Goal: Transaction & Acquisition: Purchase product/service

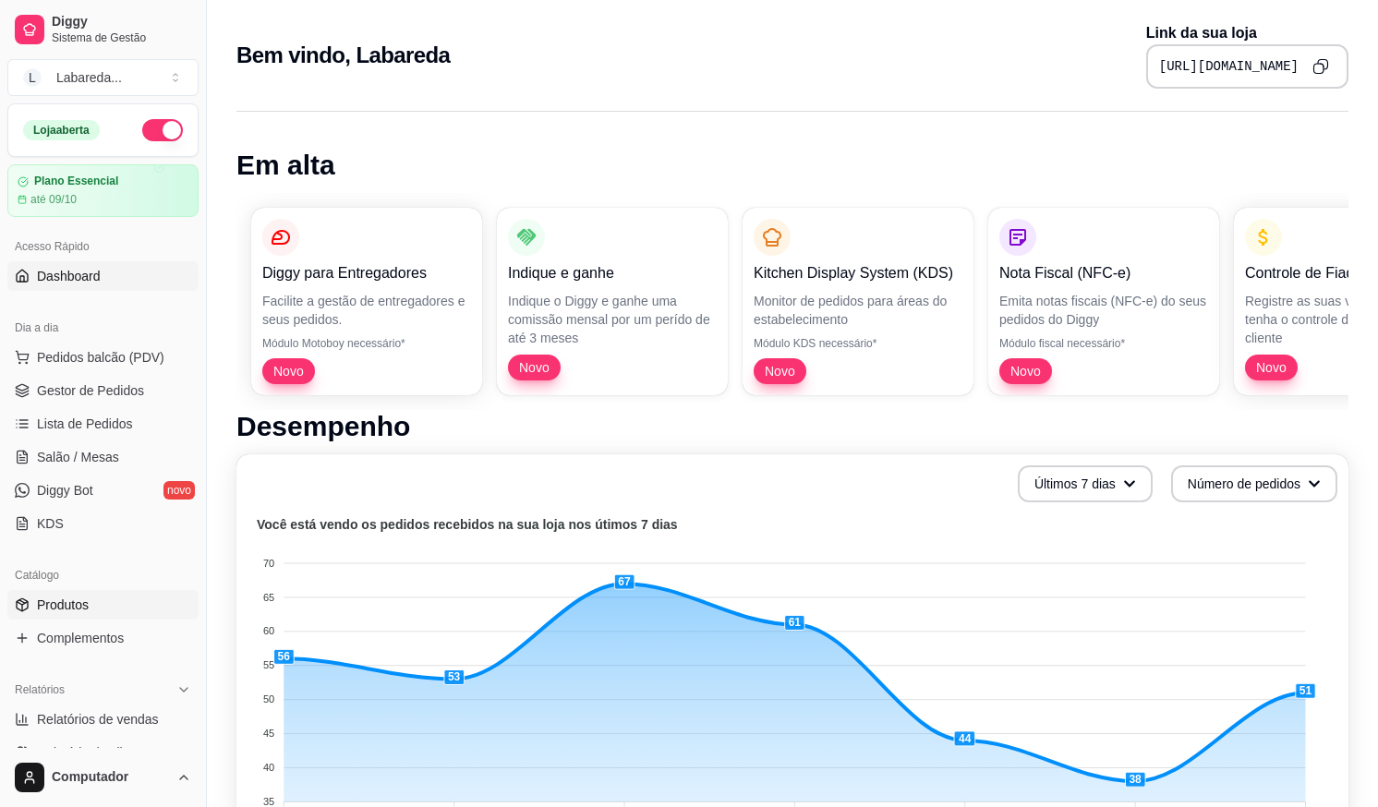
click at [78, 600] on span "Produtos" at bounding box center [63, 605] width 52 height 18
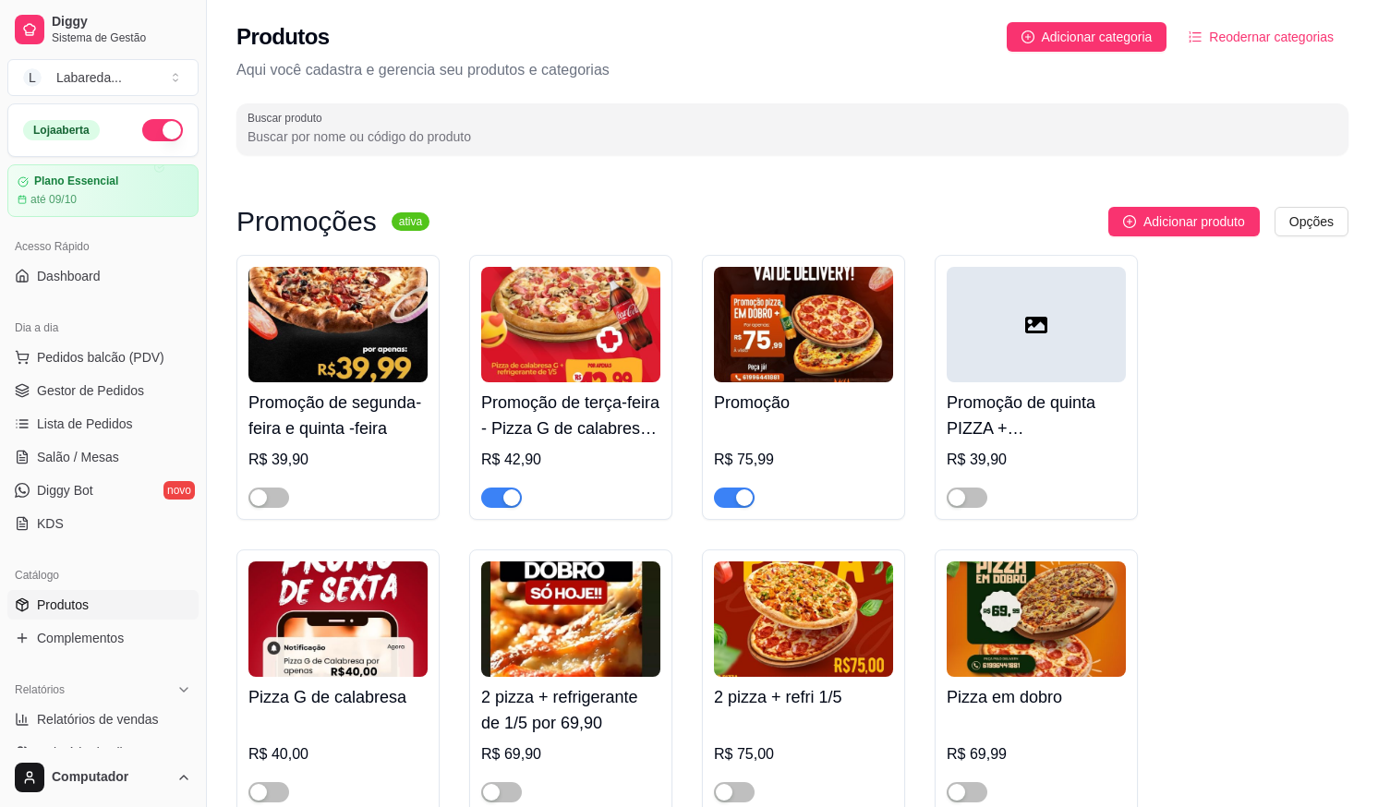
click at [81, 604] on span "Produtos" at bounding box center [63, 605] width 52 height 18
drag, startPoint x: 506, startPoint y: 505, endPoint x: 525, endPoint y: 512, distance: 19.6
click at [525, 512] on div "Promoção de terça-feira - Pizza G de calabresa + refrigerante de 1/5 R$ 42,90" at bounding box center [570, 387] width 203 height 265
click at [504, 492] on div "button" at bounding box center [511, 497] width 17 height 17
drag, startPoint x: 756, startPoint y: 501, endPoint x: 748, endPoint y: 497, distance: 9.5
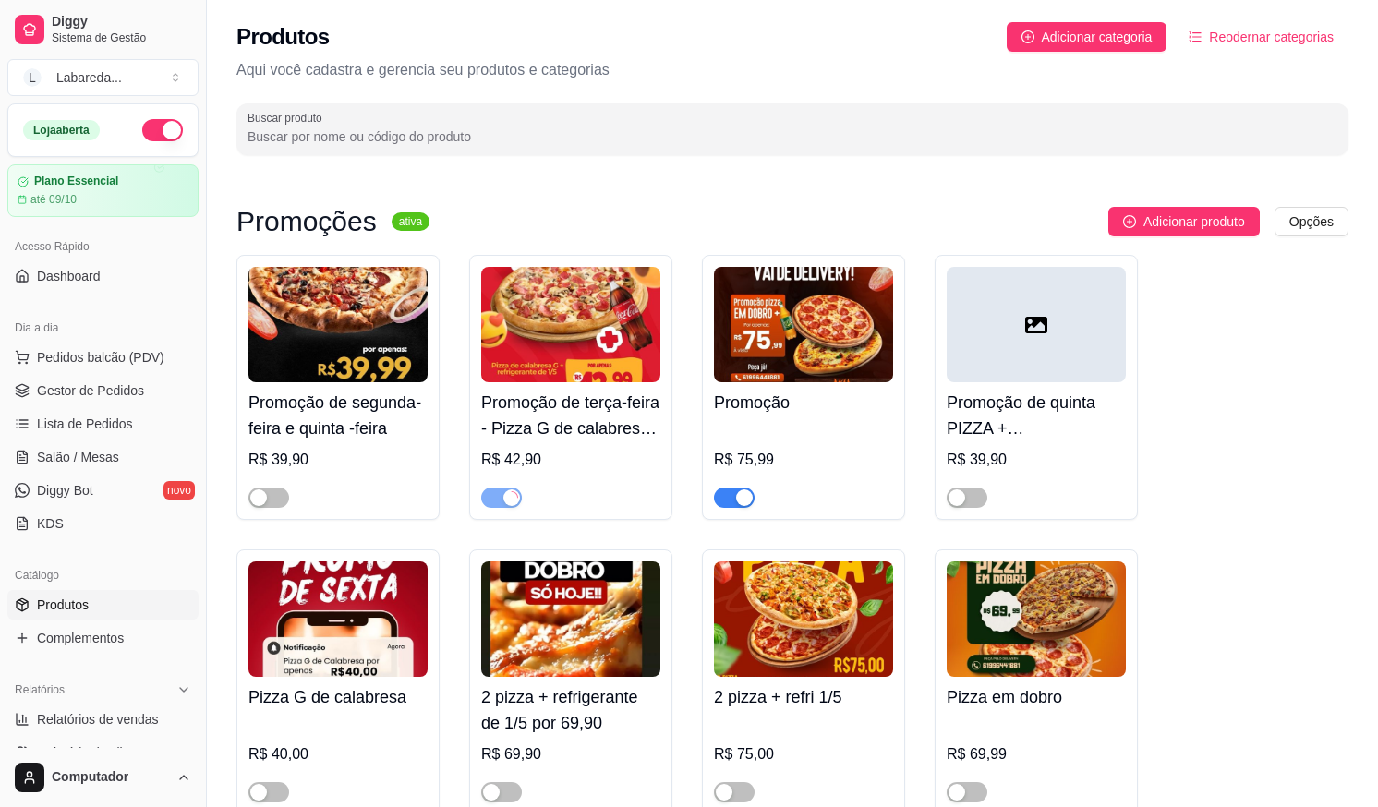
click at [748, 497] on div at bounding box center [803, 489] width 179 height 37
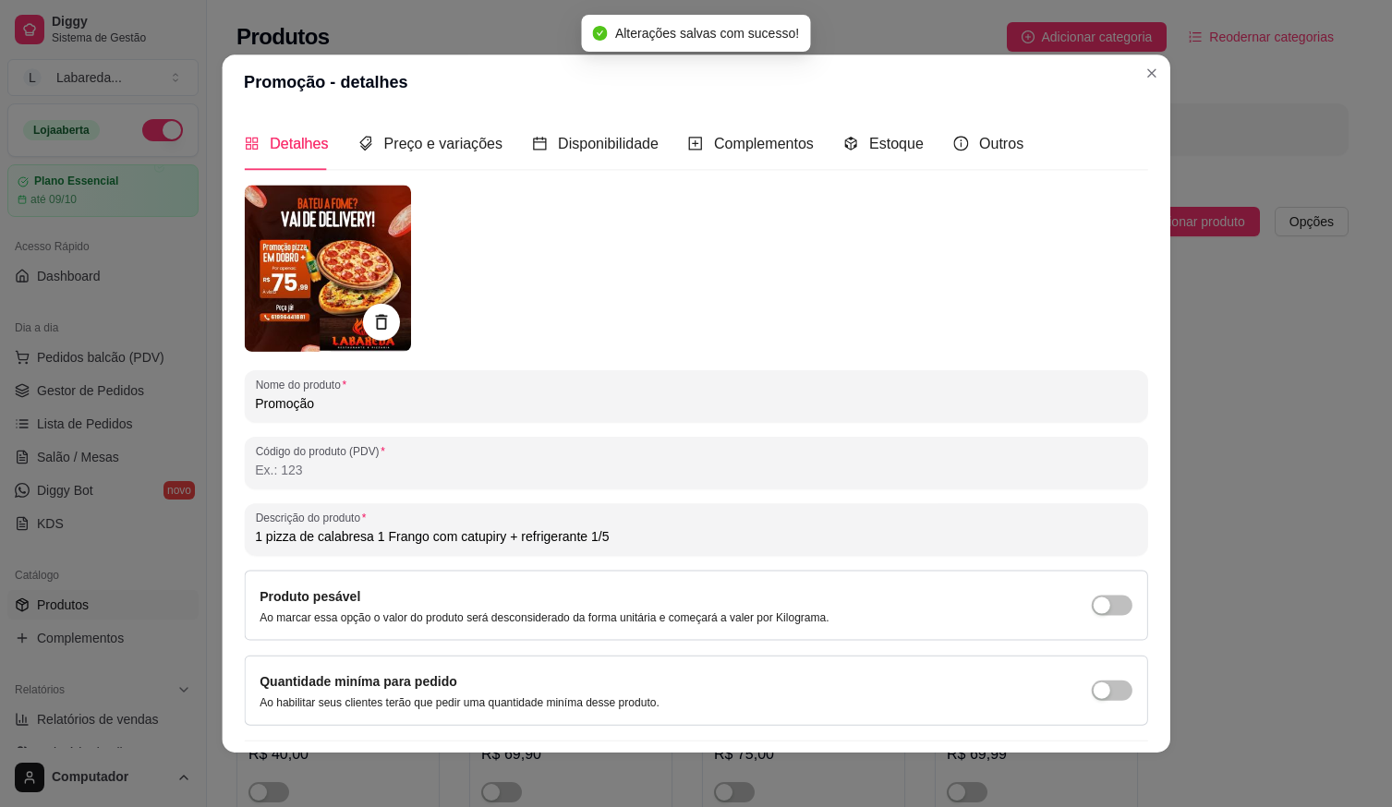
click at [742, 498] on div "Nome do produto Promoção Código do produto (PDV) Descrição do produto 1 pizza d…" at bounding box center [695, 490] width 903 height 609
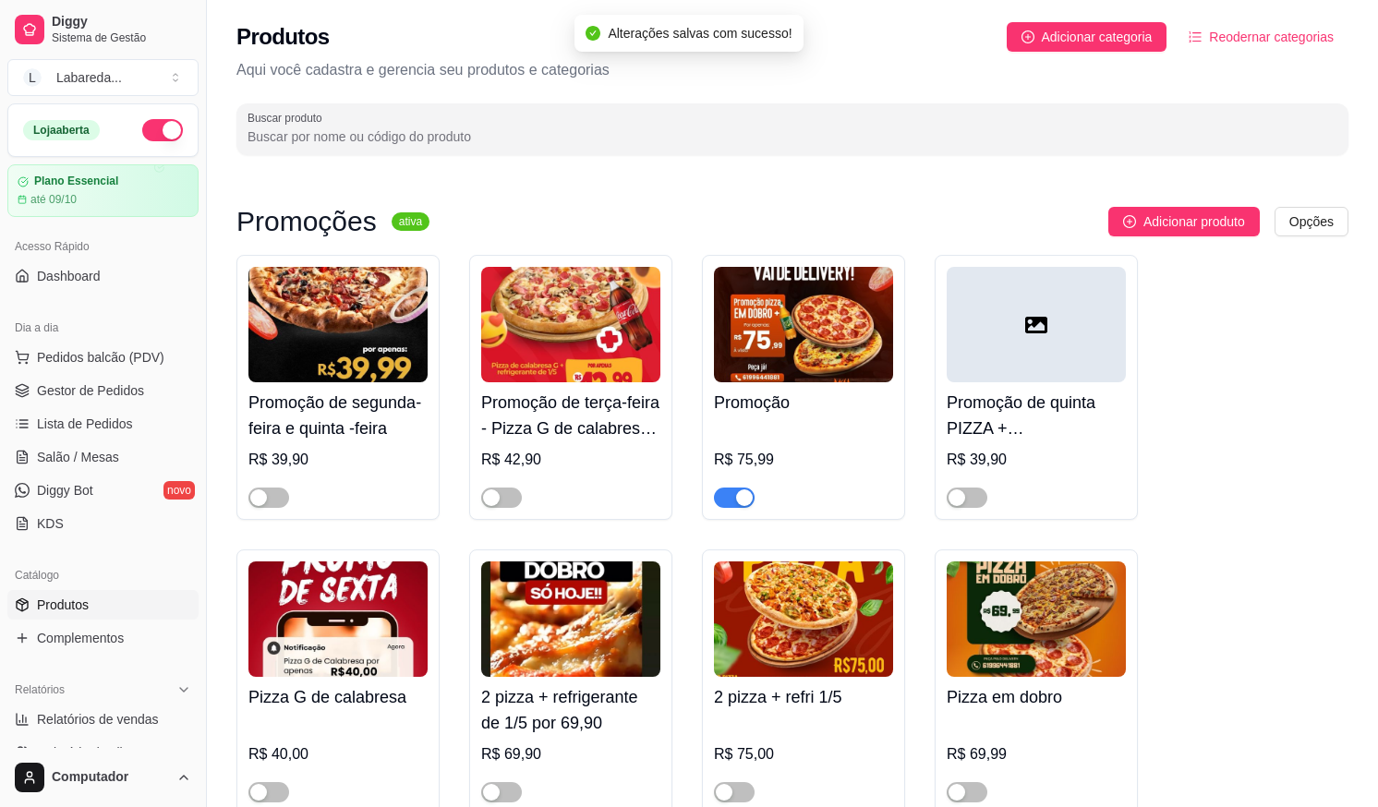
click at [742, 495] on div "button" at bounding box center [744, 497] width 17 height 17
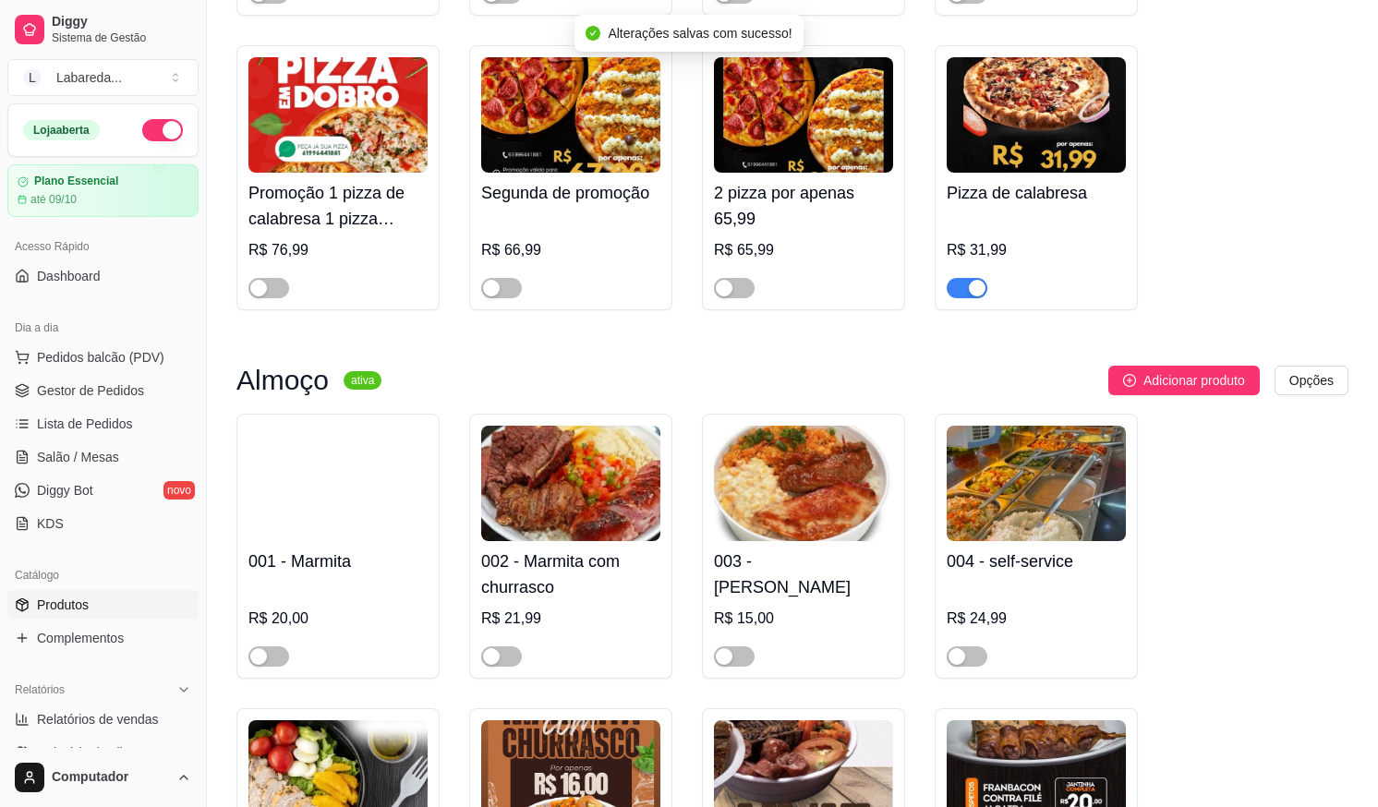
scroll to position [1108, 0]
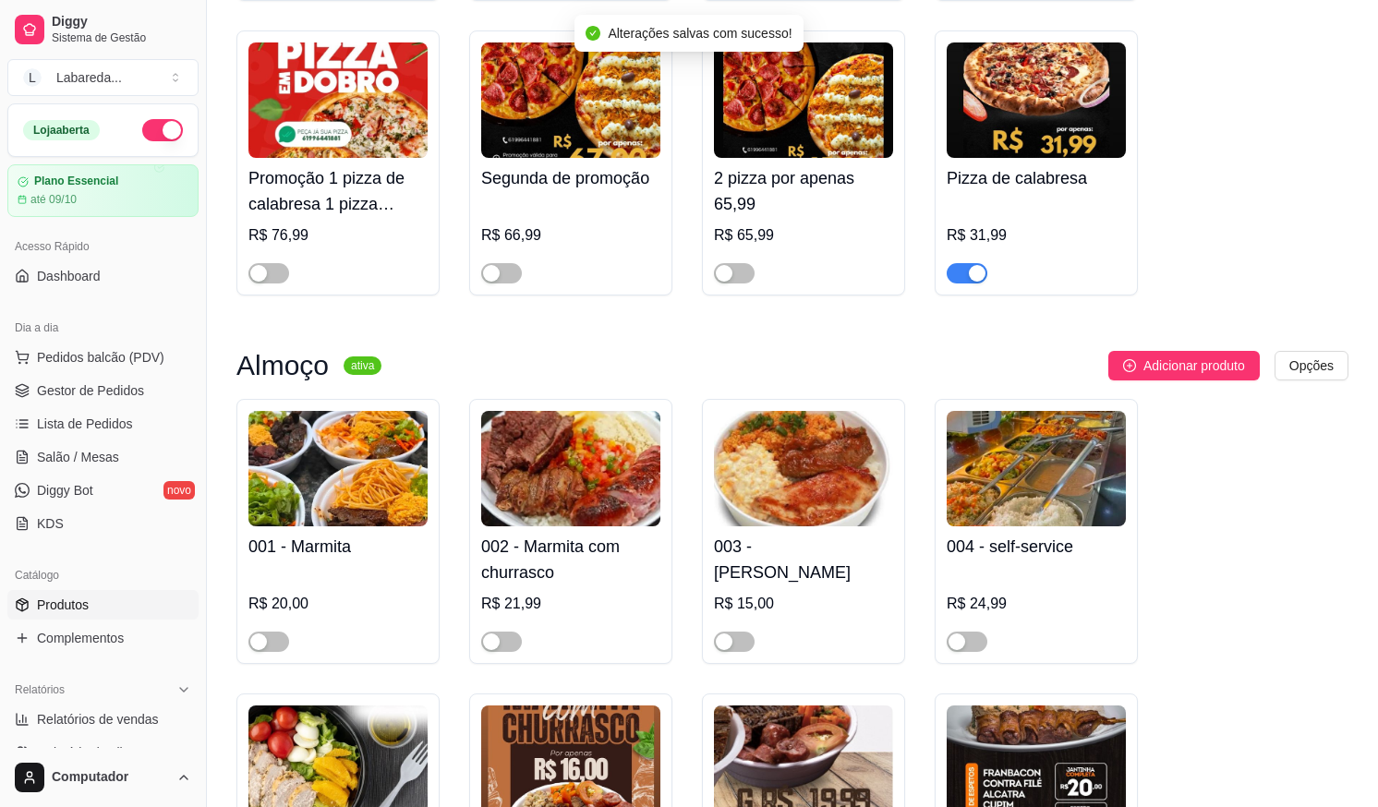
click at [967, 280] on span "button" at bounding box center [967, 273] width 41 height 20
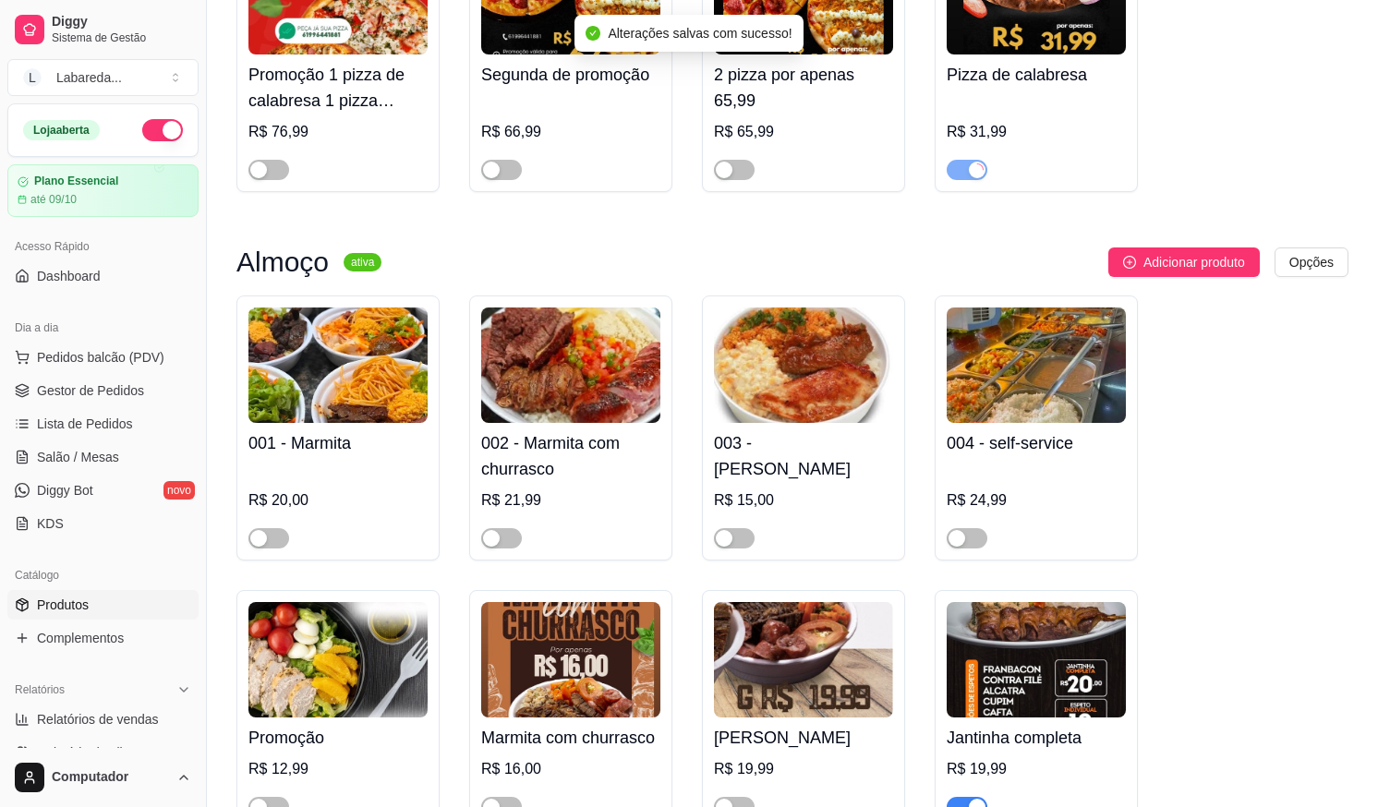
scroll to position [1293, 0]
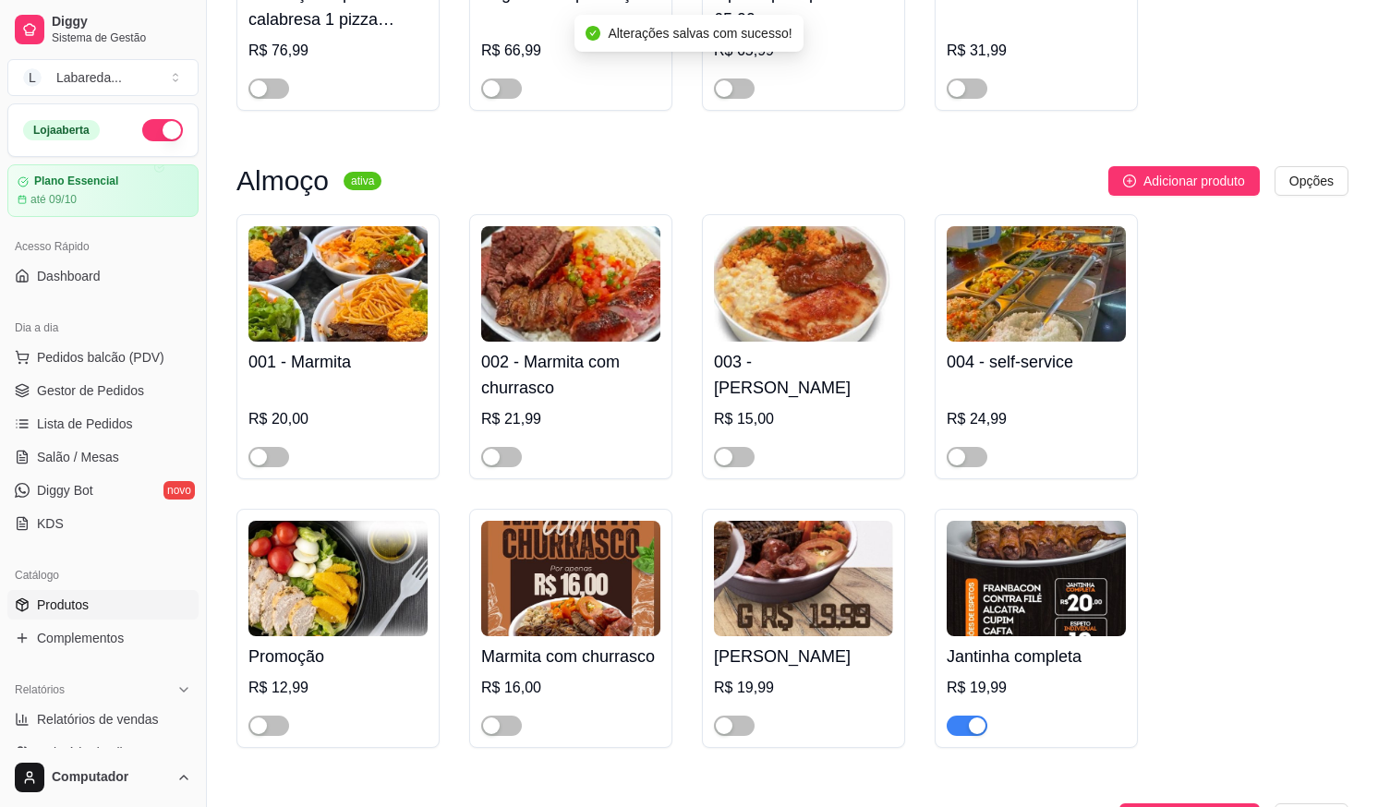
drag, startPoint x: 263, startPoint y: 456, endPoint x: 291, endPoint y: 464, distance: 28.7
click at [267, 456] on div "button" at bounding box center [258, 457] width 17 height 17
click at [494, 461] on div "button" at bounding box center [491, 457] width 17 height 17
click at [743, 461] on span "button" at bounding box center [734, 457] width 41 height 20
click at [981, 459] on span "button" at bounding box center [967, 457] width 41 height 20
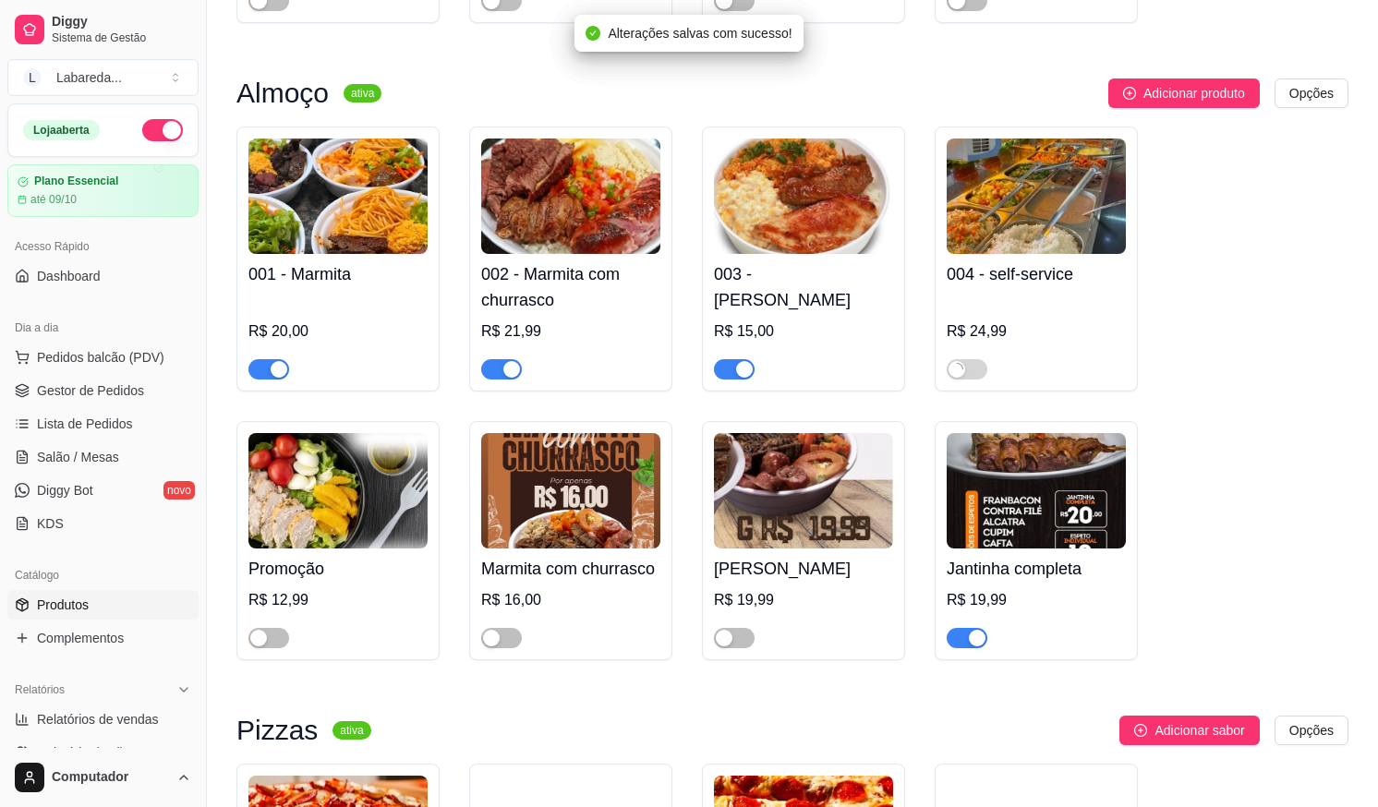
scroll to position [1570, 0]
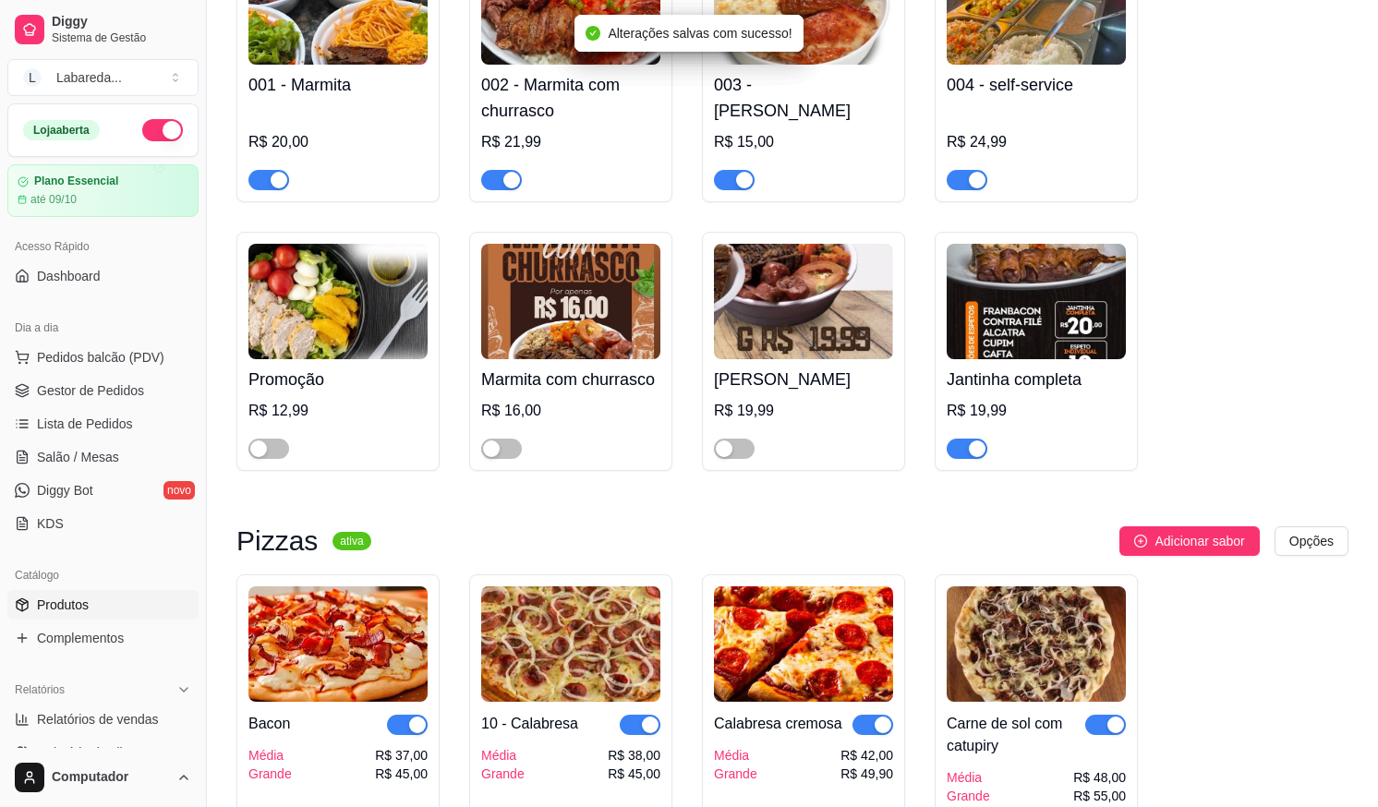
click at [956, 448] on span "button" at bounding box center [967, 449] width 41 height 20
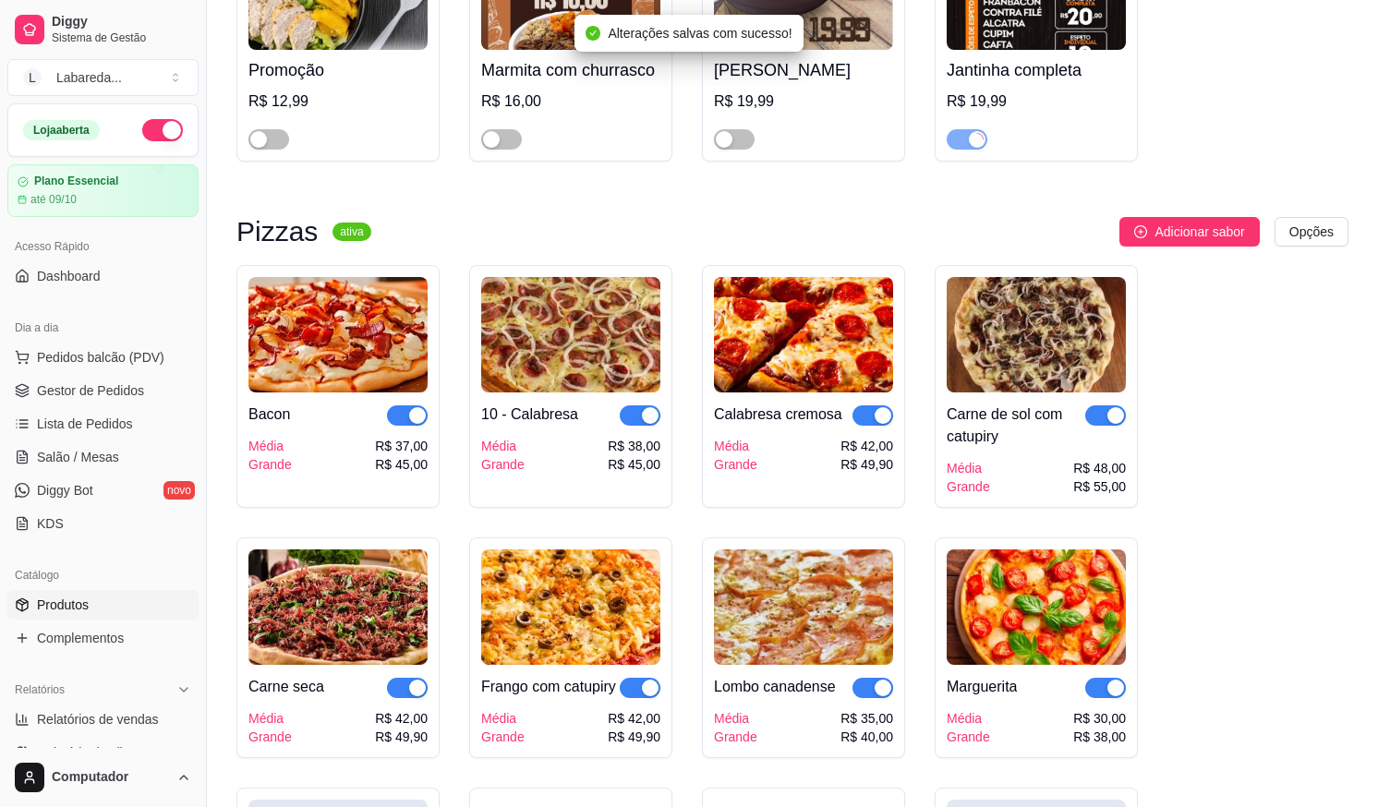
scroll to position [1939, 0]
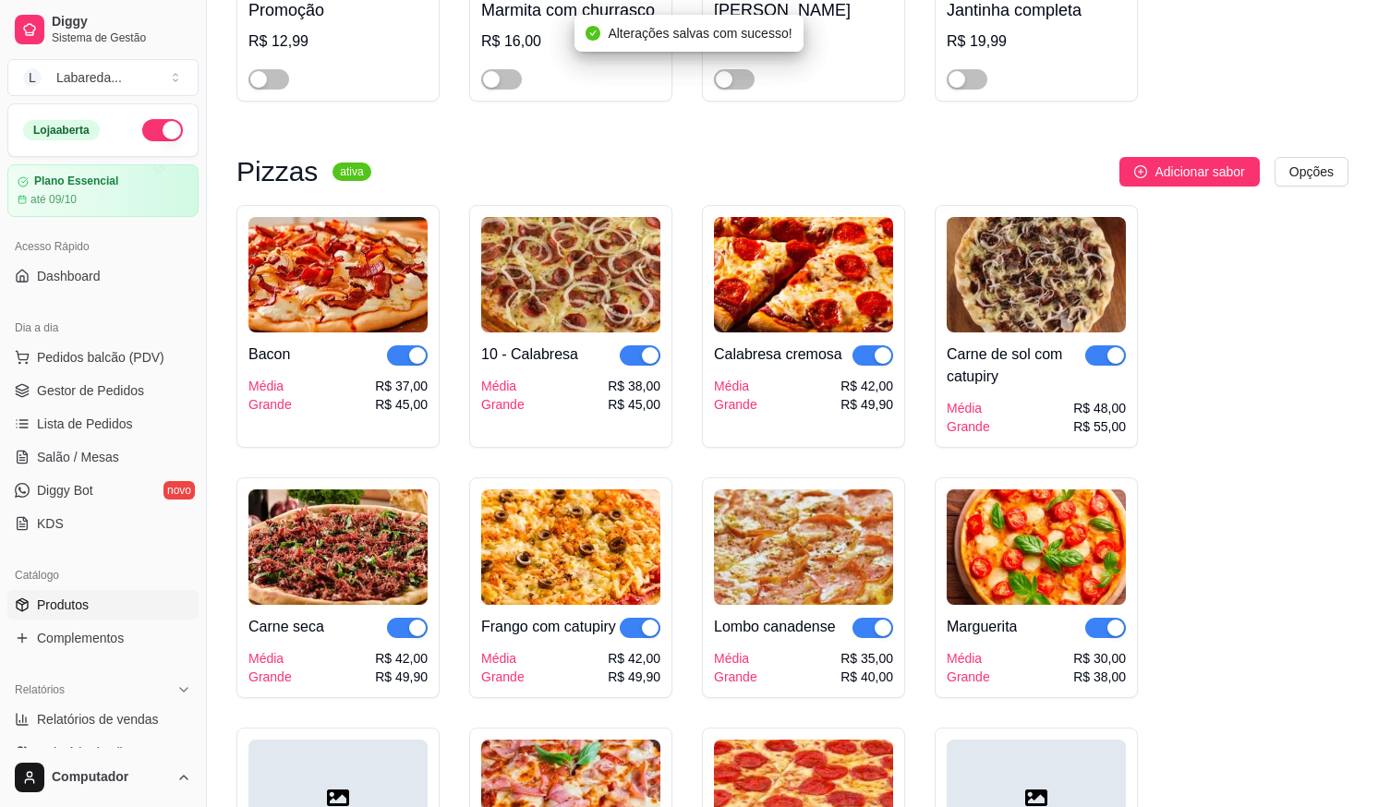
drag, startPoint x: 1105, startPoint y: 356, endPoint x: 1050, endPoint y: 357, distance: 55.4
click at [1105, 356] on span "button" at bounding box center [1105, 355] width 41 height 20
click at [851, 356] on div "Calabresa cremosa" at bounding box center [803, 355] width 179 height 22
drag, startPoint x: 393, startPoint y: 356, endPoint x: 464, endPoint y: 372, distance: 72.8
click at [394, 356] on span "button" at bounding box center [407, 355] width 41 height 20
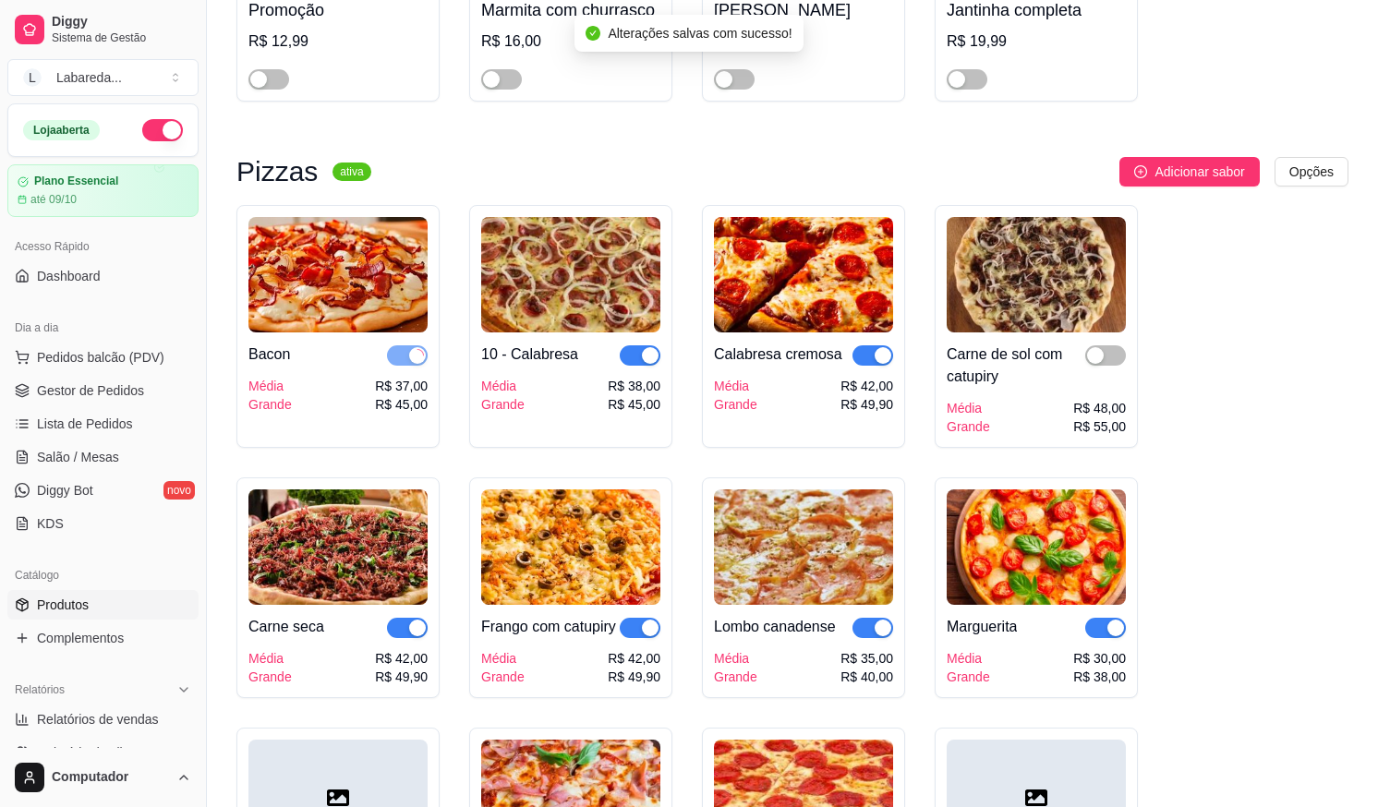
drag, startPoint x: 640, startPoint y: 359, endPoint x: 747, endPoint y: 387, distance: 110.6
click at [645, 359] on button "button" at bounding box center [640, 355] width 41 height 20
click at [879, 359] on div "button" at bounding box center [883, 355] width 17 height 17
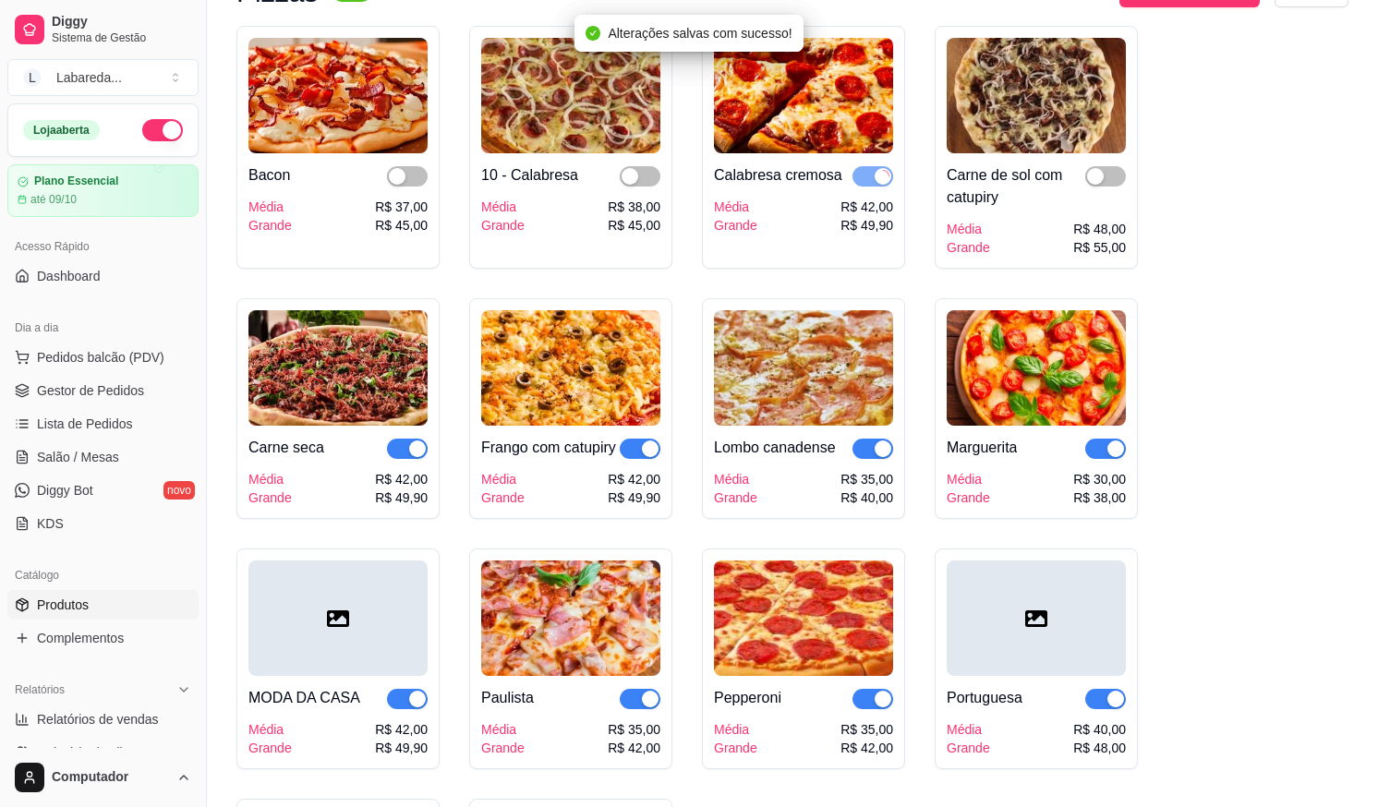
scroll to position [2124, 0]
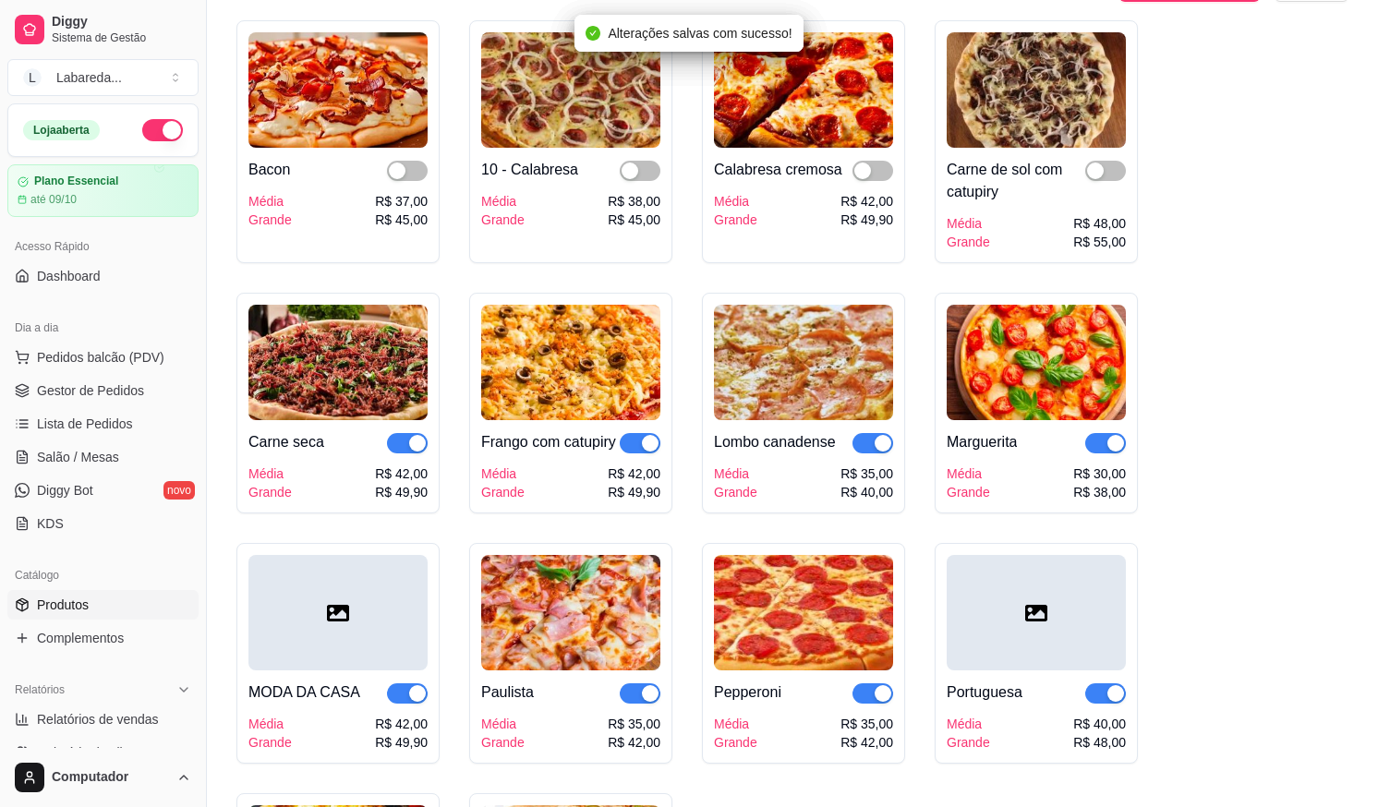
click at [1105, 450] on button "button" at bounding box center [1105, 443] width 41 height 20
click at [875, 440] on div "Lombo canadense Média Grande R$ 35,00 R$ 40,00" at bounding box center [803, 460] width 179 height 81
click at [411, 452] on div "button" at bounding box center [417, 443] width 17 height 17
click at [634, 440] on div at bounding box center [640, 442] width 41 height 22
click at [641, 453] on button "button" at bounding box center [640, 443] width 41 height 20
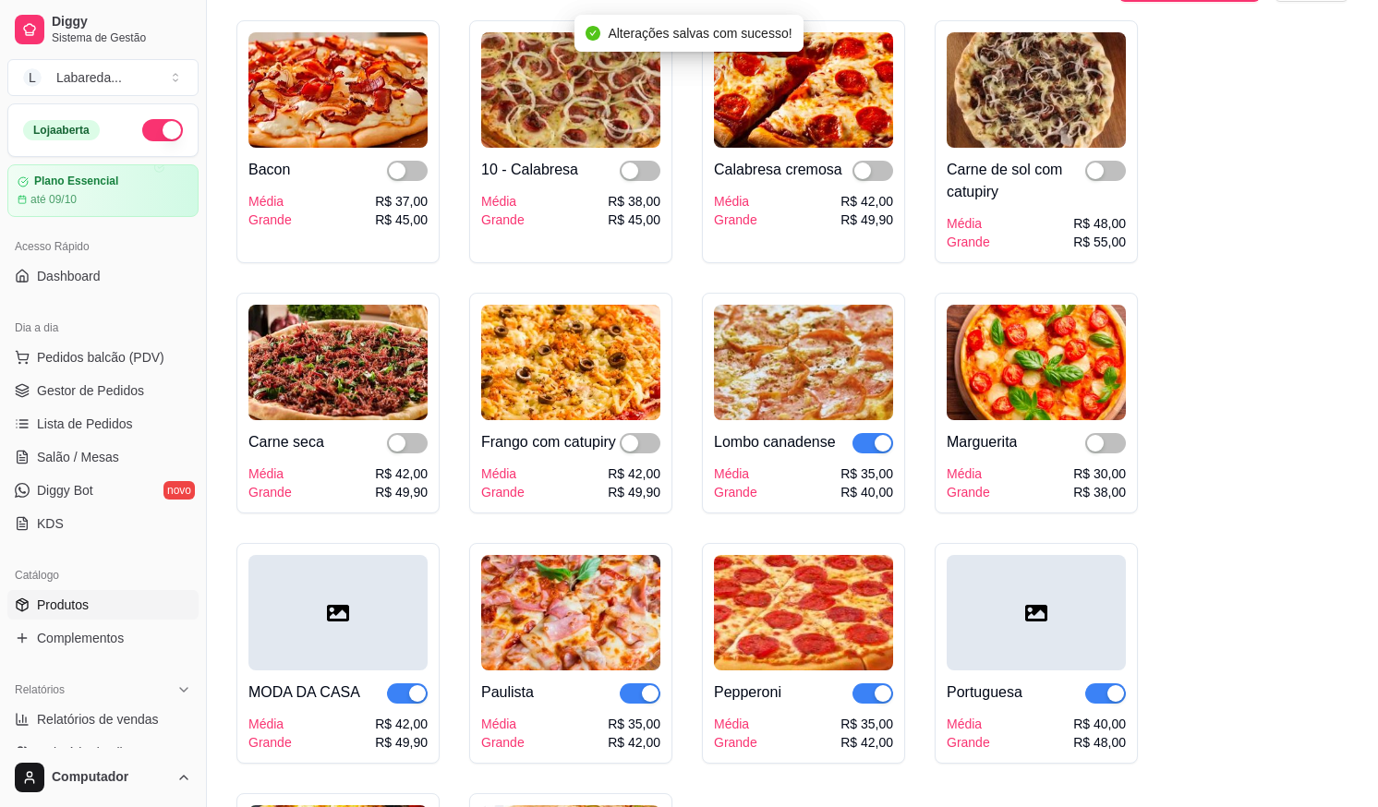
click at [877, 452] on div "button" at bounding box center [883, 443] width 17 height 17
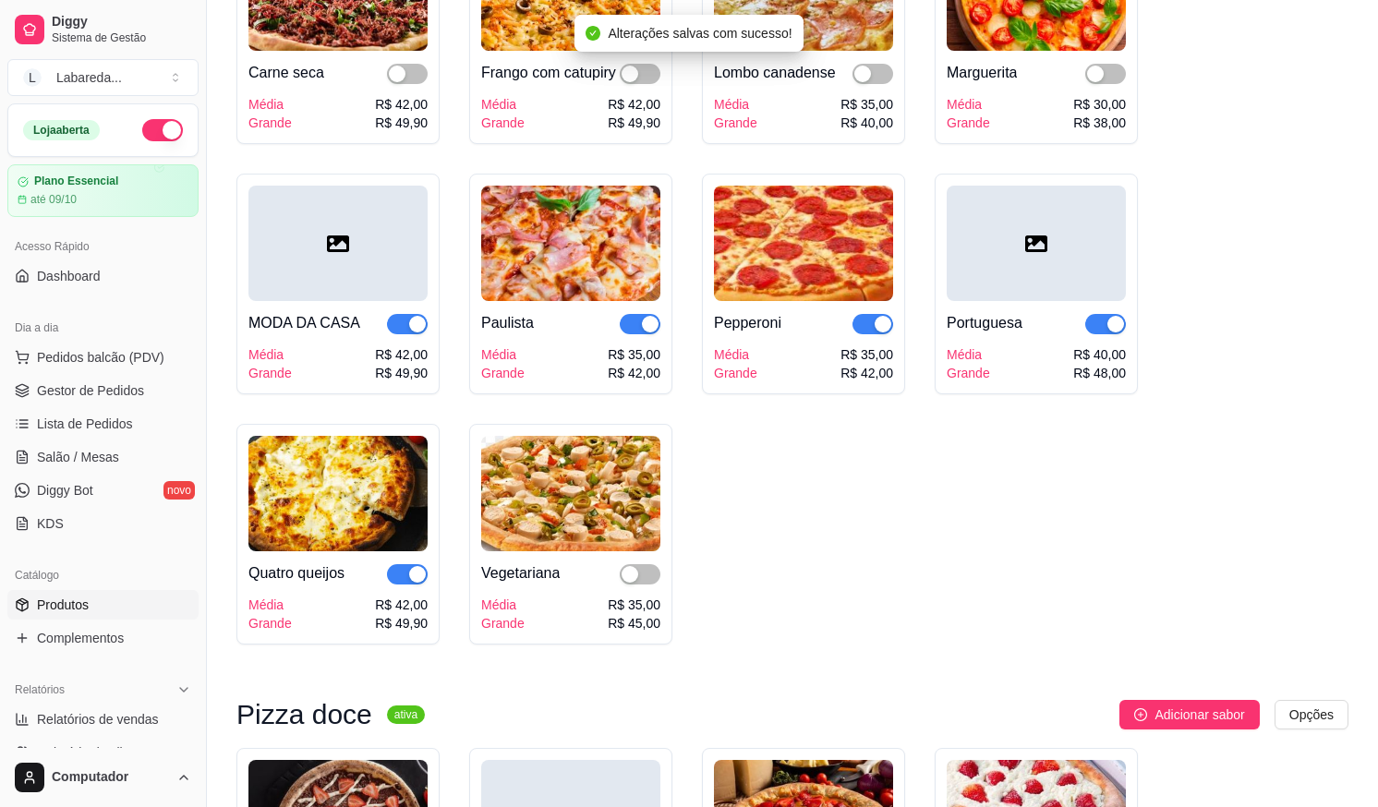
click at [1104, 334] on span "button" at bounding box center [1105, 324] width 41 height 20
click at [875, 332] on div "button" at bounding box center [883, 324] width 17 height 17
click at [635, 334] on span "button" at bounding box center [640, 324] width 41 height 20
click at [412, 332] on div "button" at bounding box center [417, 324] width 17 height 17
click at [411, 583] on div "button" at bounding box center [417, 574] width 17 height 17
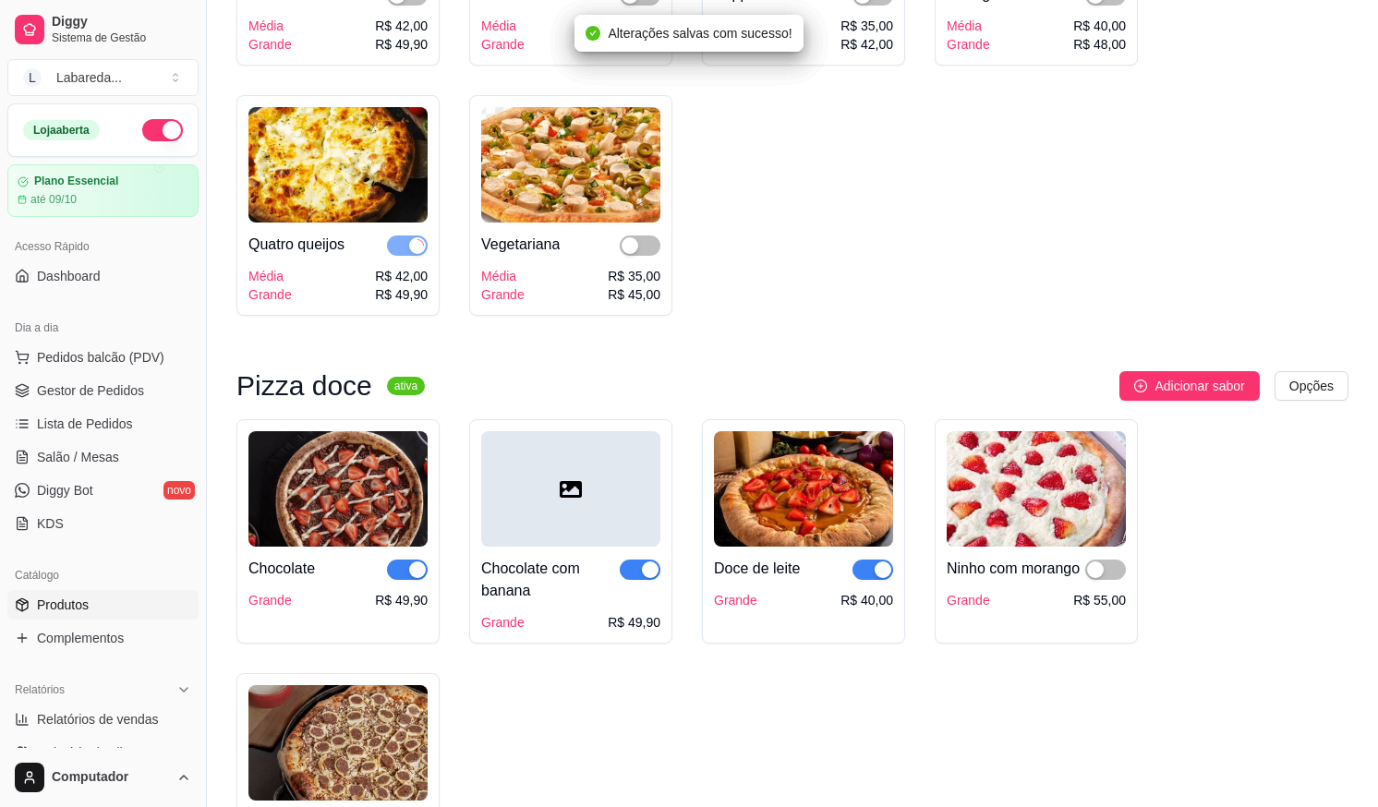
scroll to position [2863, 0]
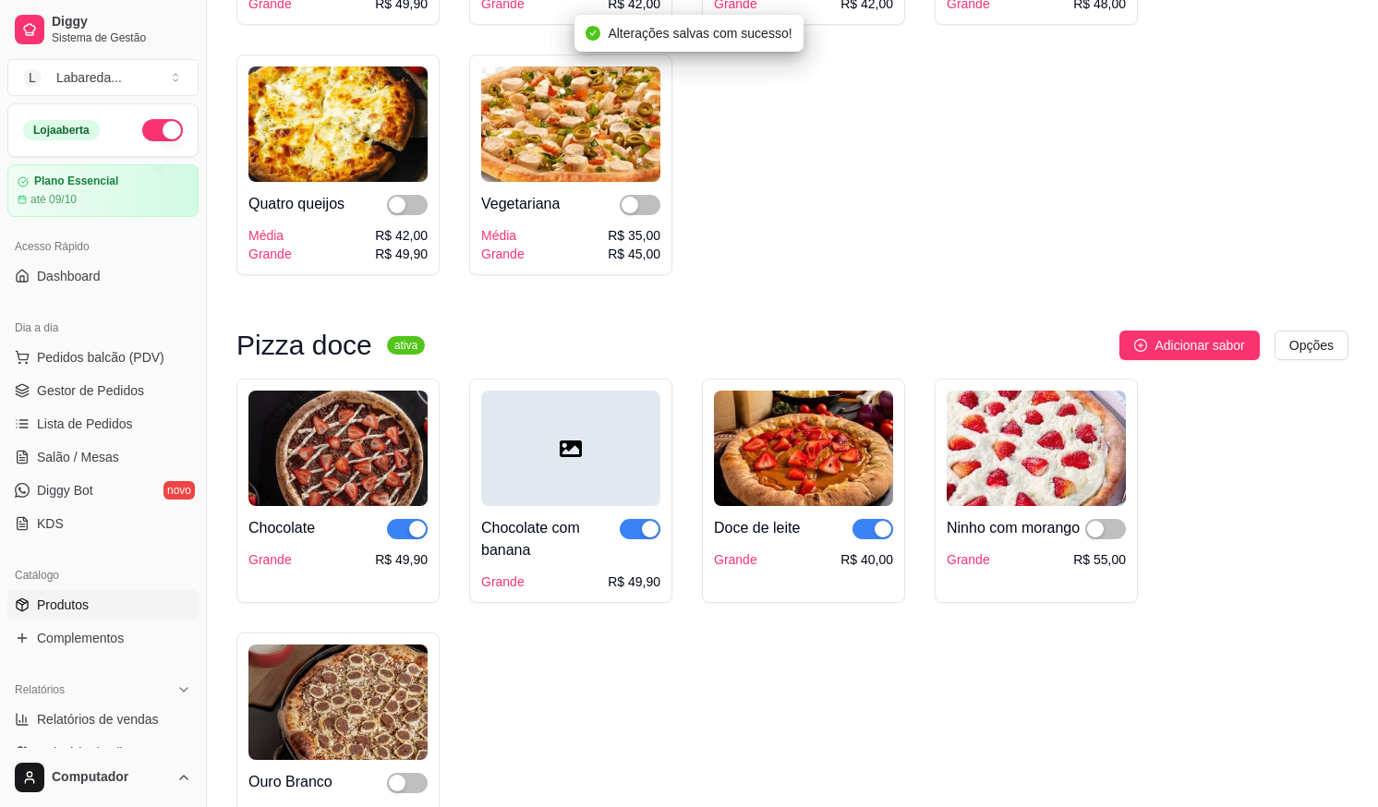
click at [416, 569] on div "Chocolate Grande R$ 49,90" at bounding box center [337, 537] width 179 height 63
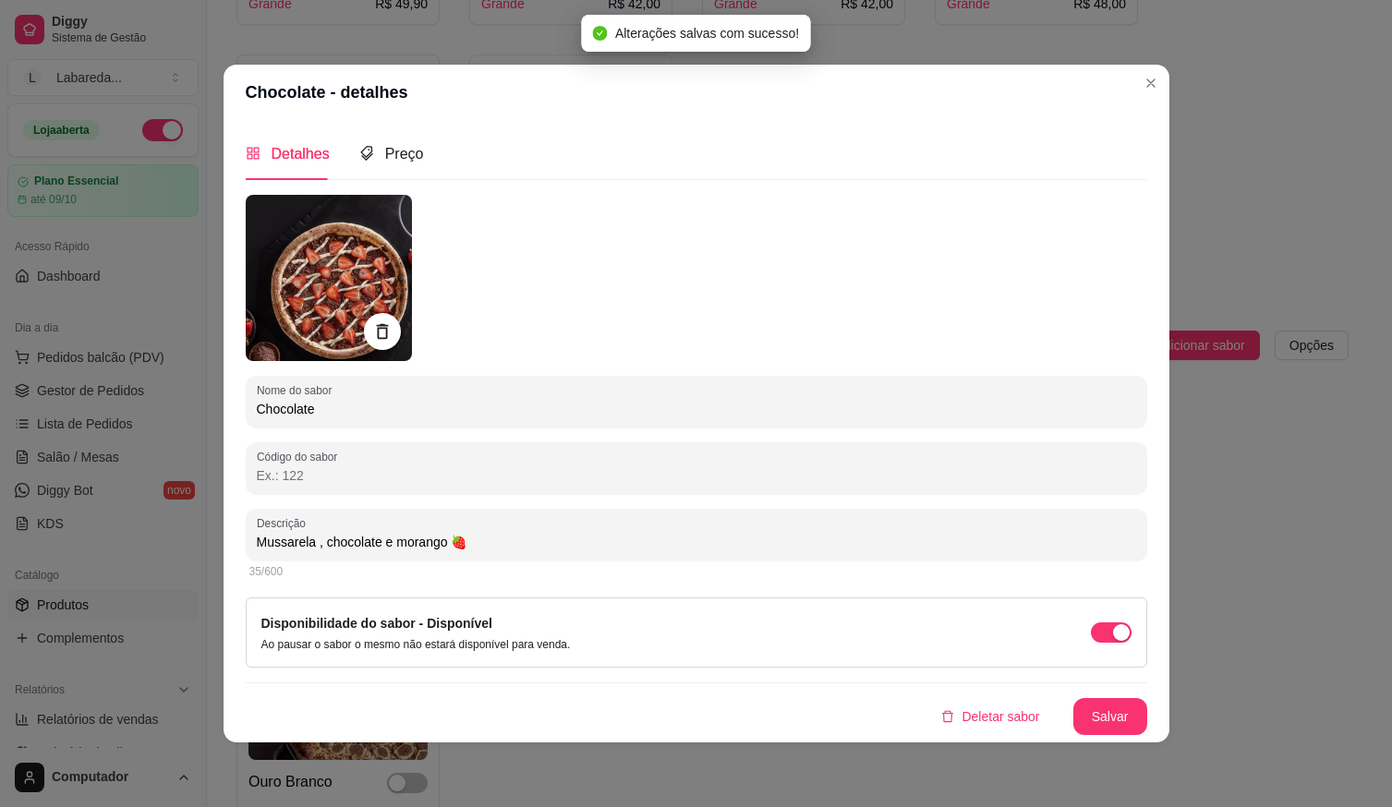
click at [482, 734] on div "Deletar sabor Salvar" at bounding box center [696, 716] width 901 height 37
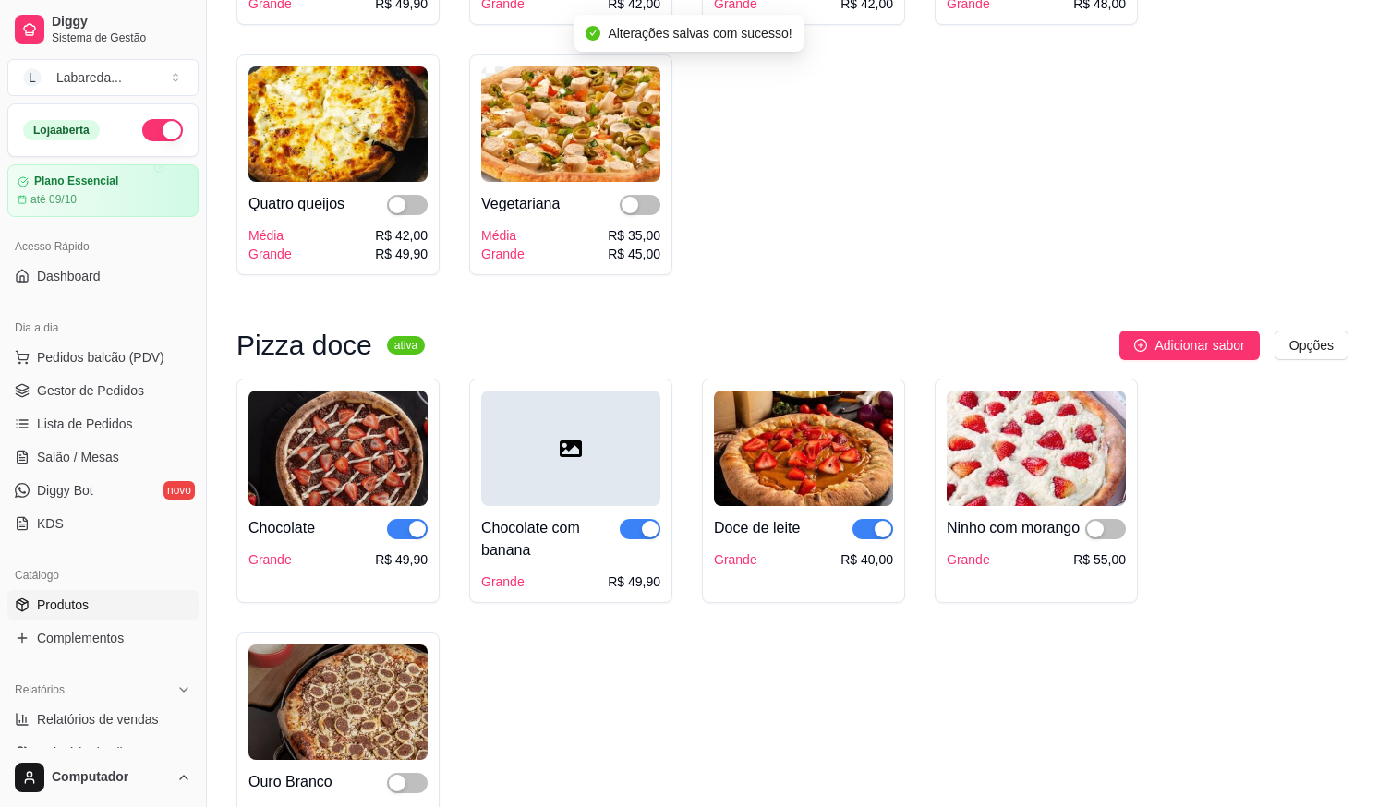
drag, startPoint x: 404, startPoint y: 562, endPoint x: 430, endPoint y: 565, distance: 26.9
click at [404, 539] on span "button" at bounding box center [407, 529] width 41 height 20
click at [655, 539] on button "button" at bounding box center [640, 529] width 41 height 20
click at [870, 539] on span "button" at bounding box center [872, 529] width 41 height 20
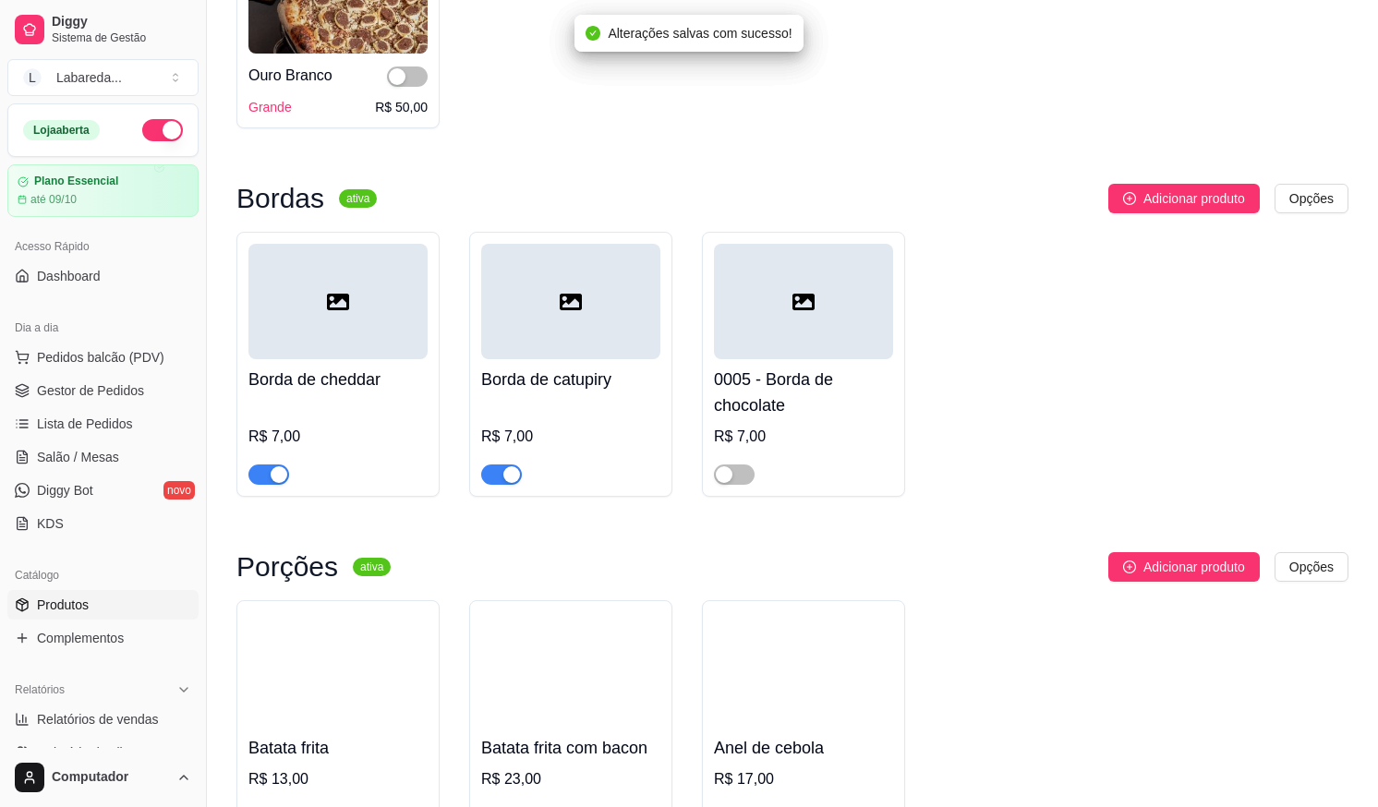
scroll to position [3601, 0]
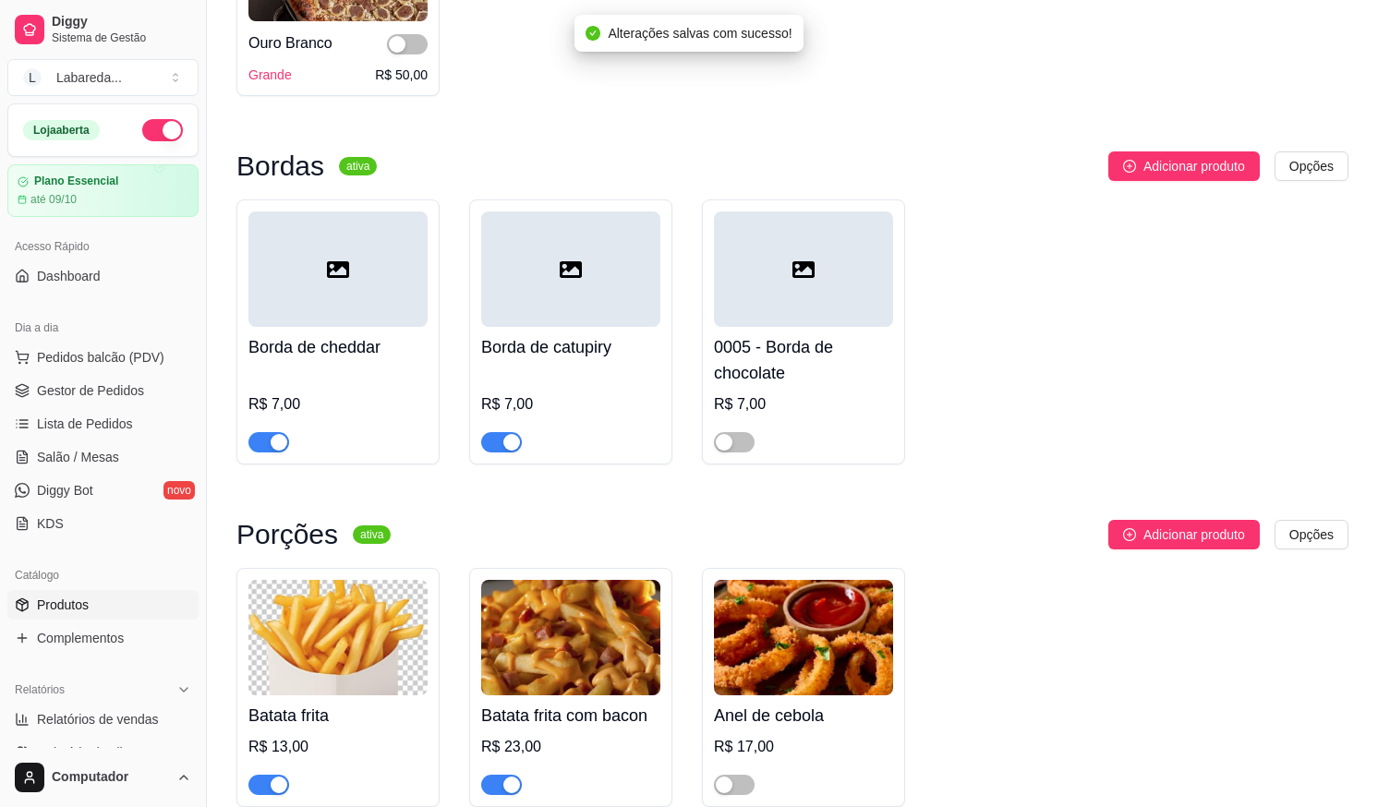
click at [513, 451] on div "button" at bounding box center [511, 442] width 17 height 17
click at [262, 452] on span "button" at bounding box center [268, 442] width 41 height 20
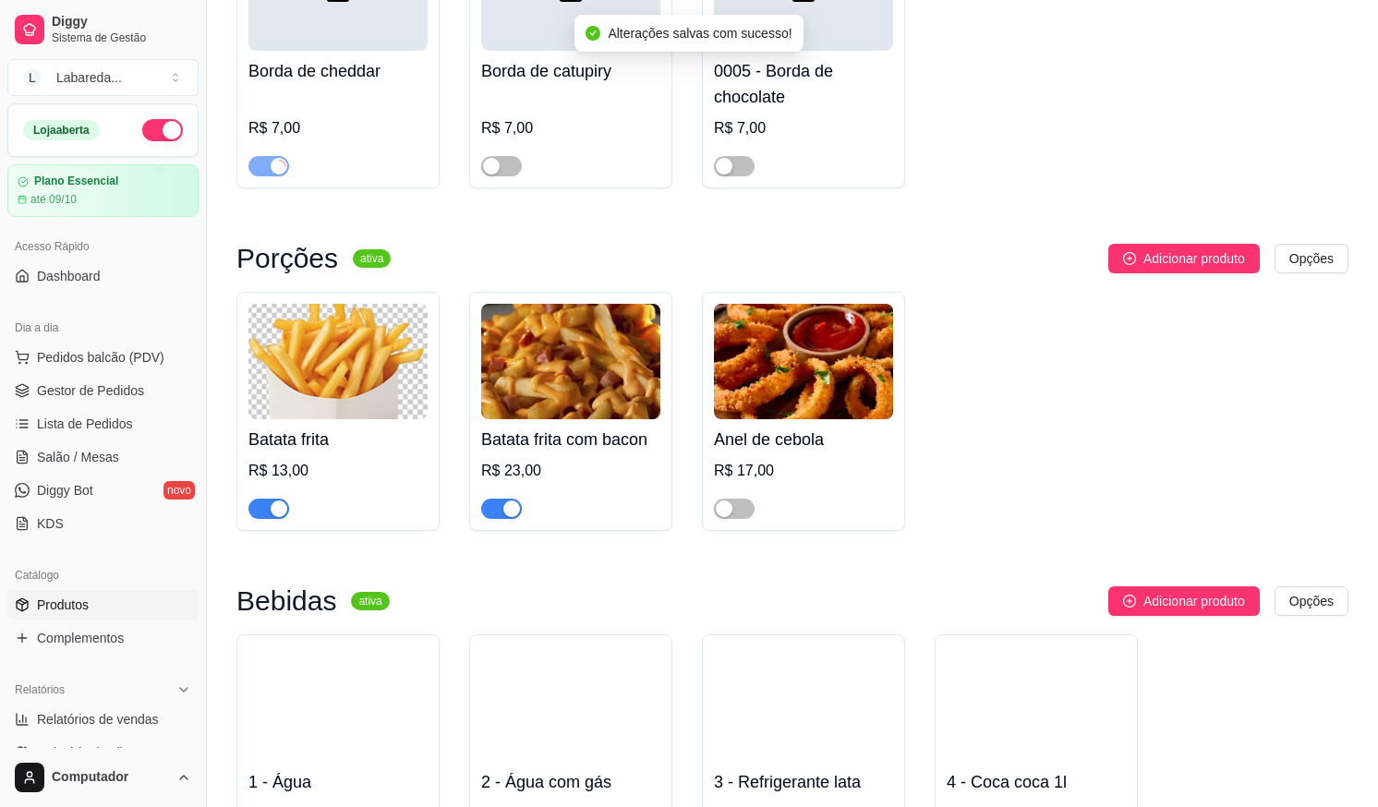
scroll to position [3878, 0]
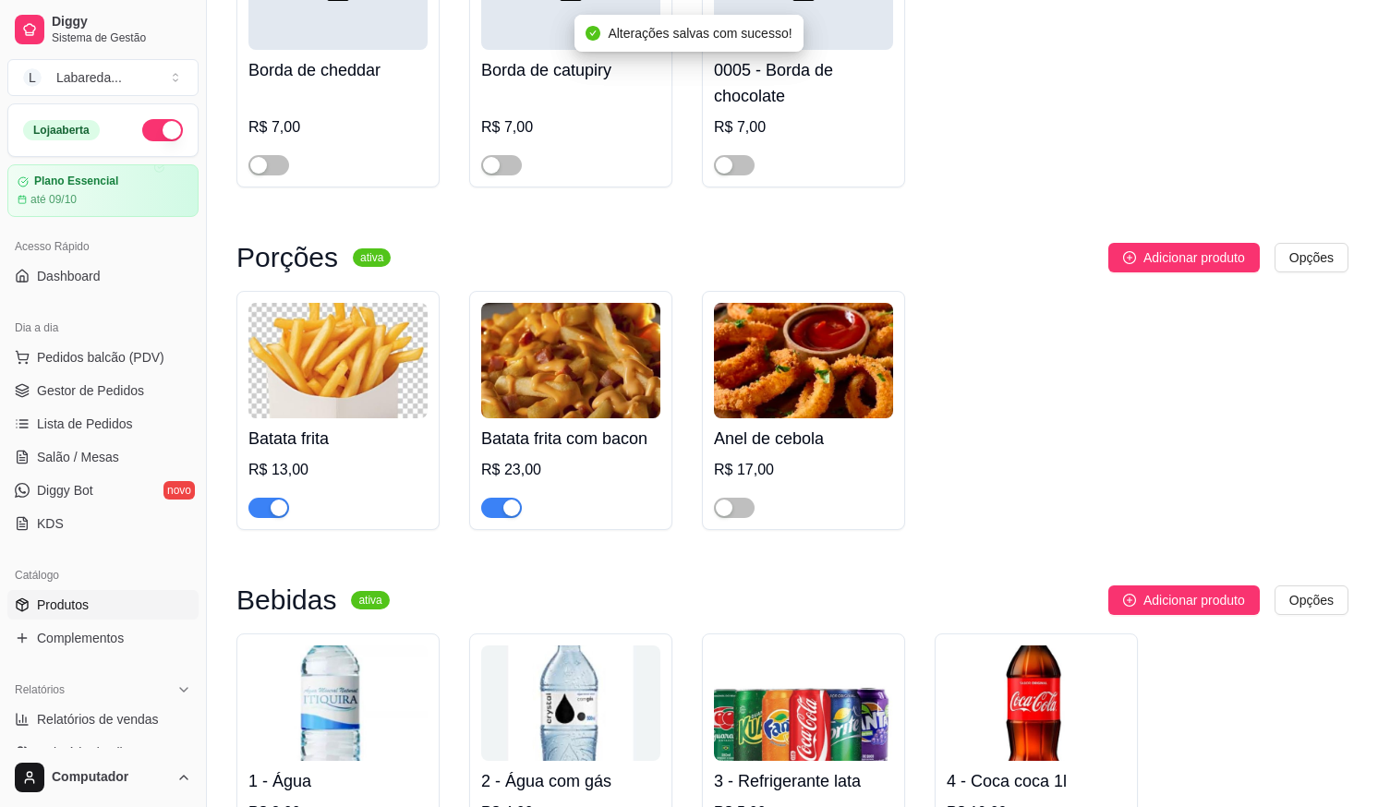
drag, startPoint x: 258, startPoint y: 537, endPoint x: 271, endPoint y: 541, distance: 13.4
click at [258, 518] on span "button" at bounding box center [268, 508] width 41 height 20
click at [500, 518] on span "button" at bounding box center [501, 508] width 41 height 20
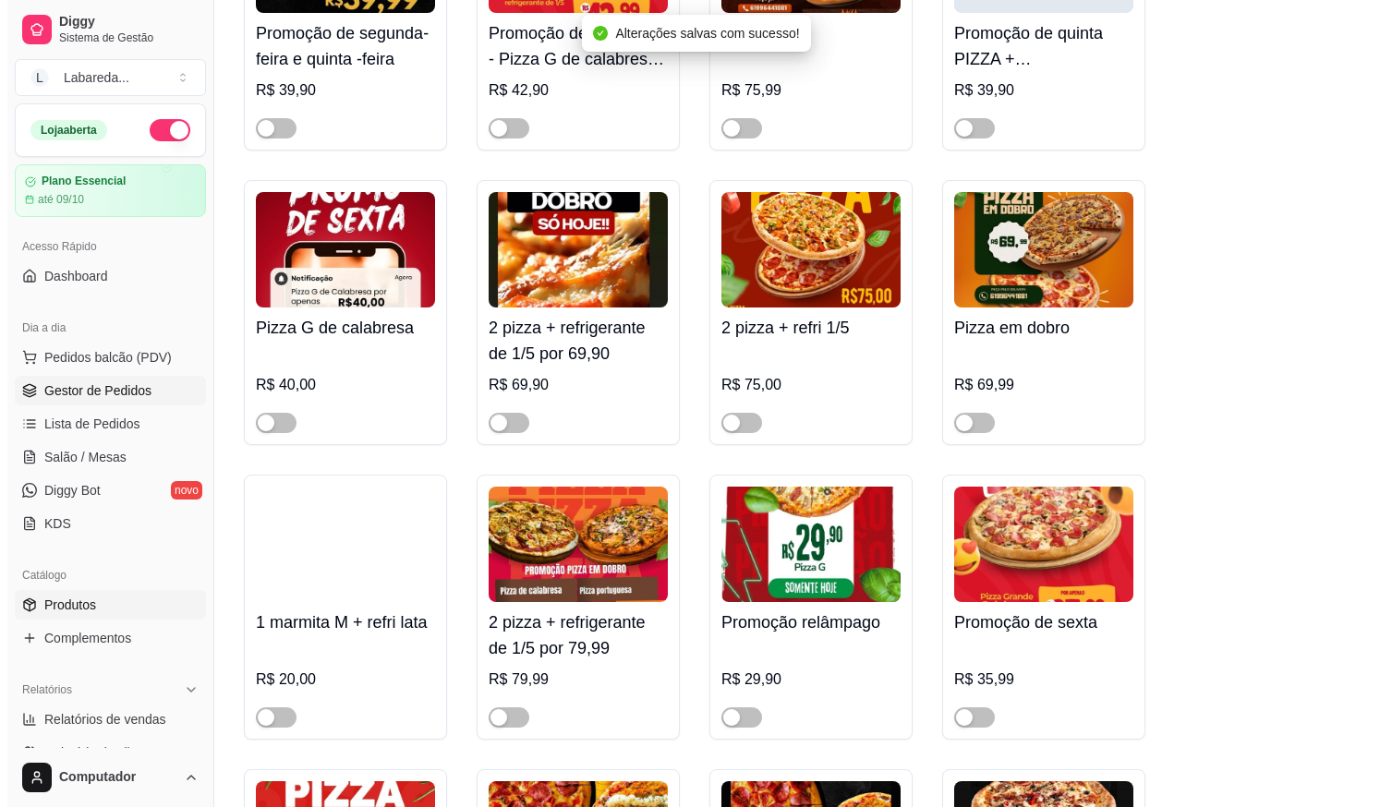
scroll to position [277, 0]
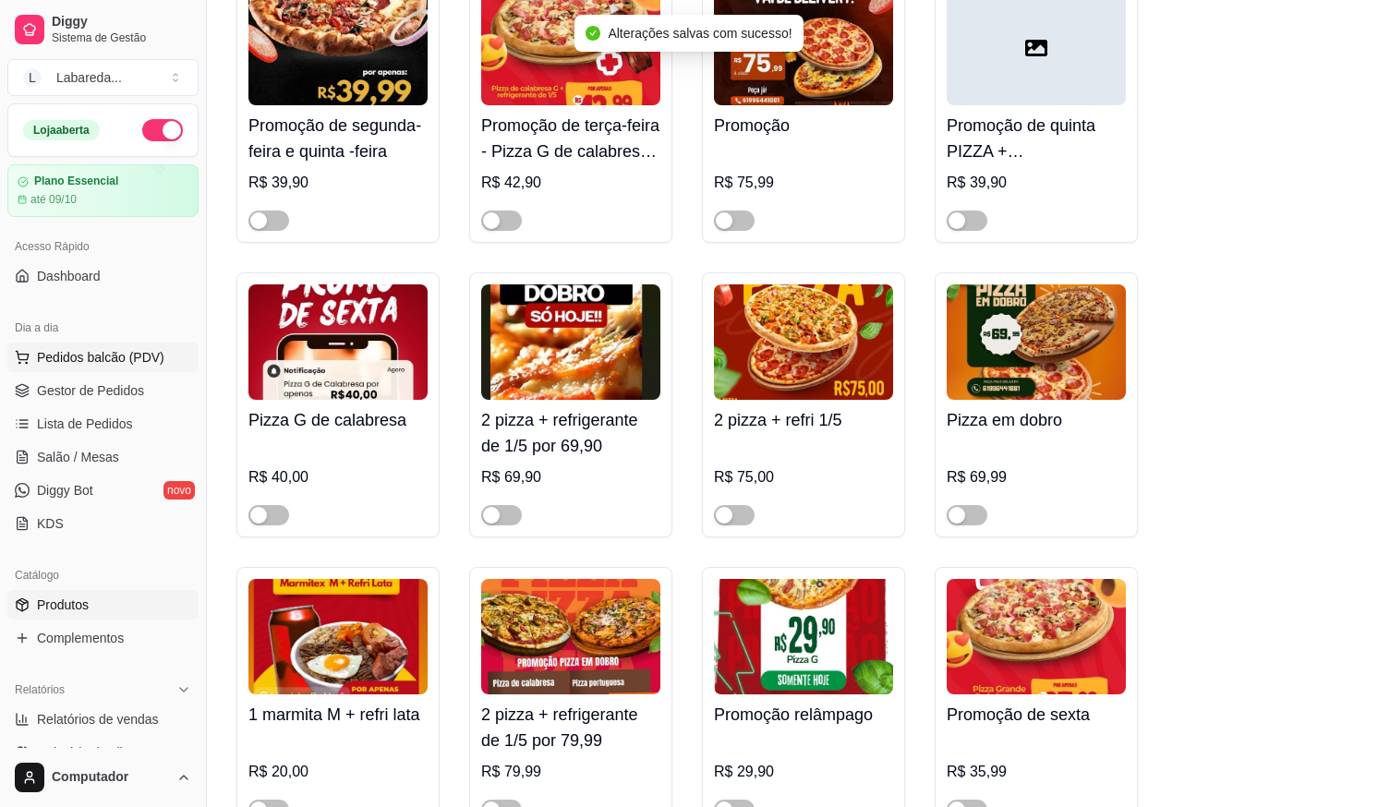
drag, startPoint x: 120, startPoint y: 371, endPoint x: 110, endPoint y: 363, distance: 13.1
click at [114, 365] on button "Pedidos balcão (PDV)" at bounding box center [102, 358] width 191 height 30
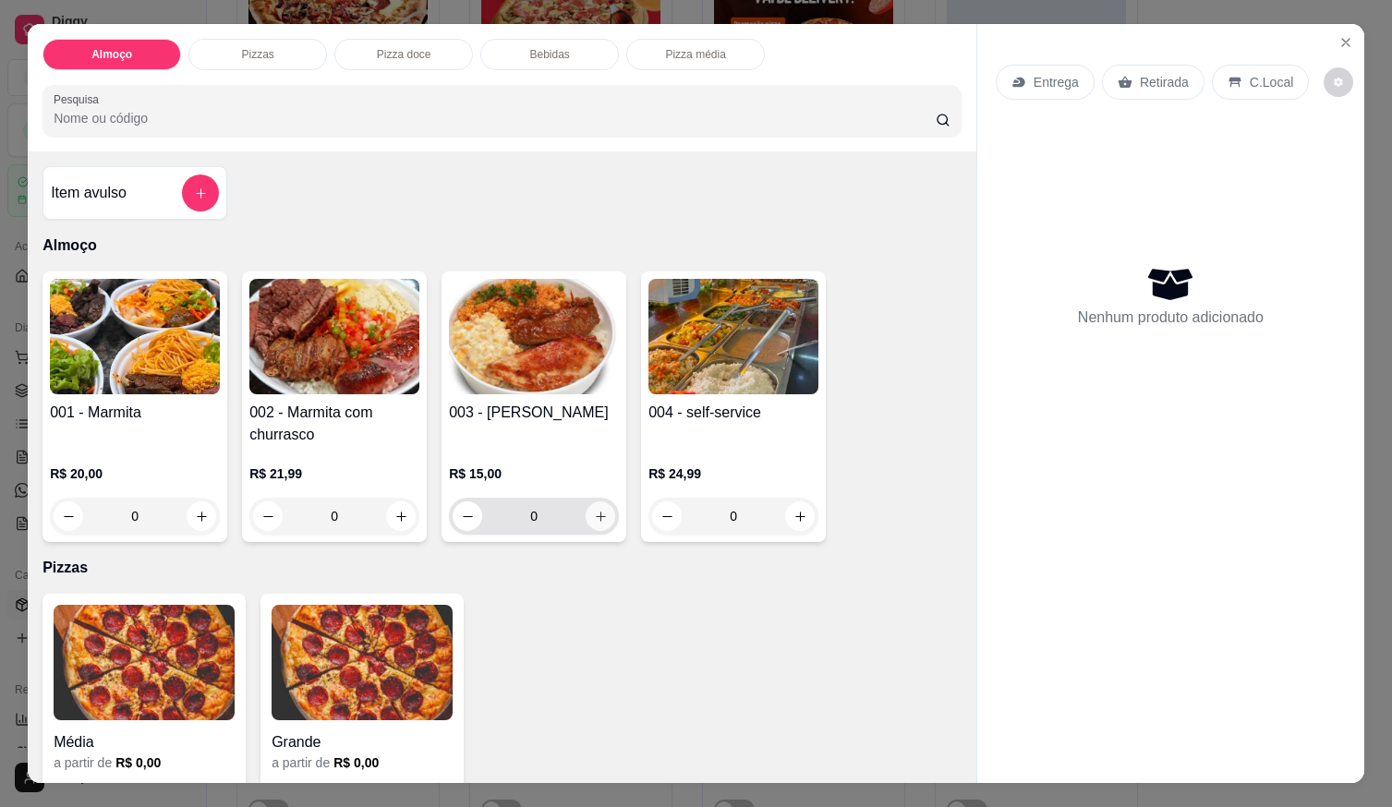
click at [609, 517] on div "0" at bounding box center [534, 516] width 170 height 37
click at [596, 512] on icon "increase-product-quantity" at bounding box center [600, 516] width 9 height 9
type input "1"
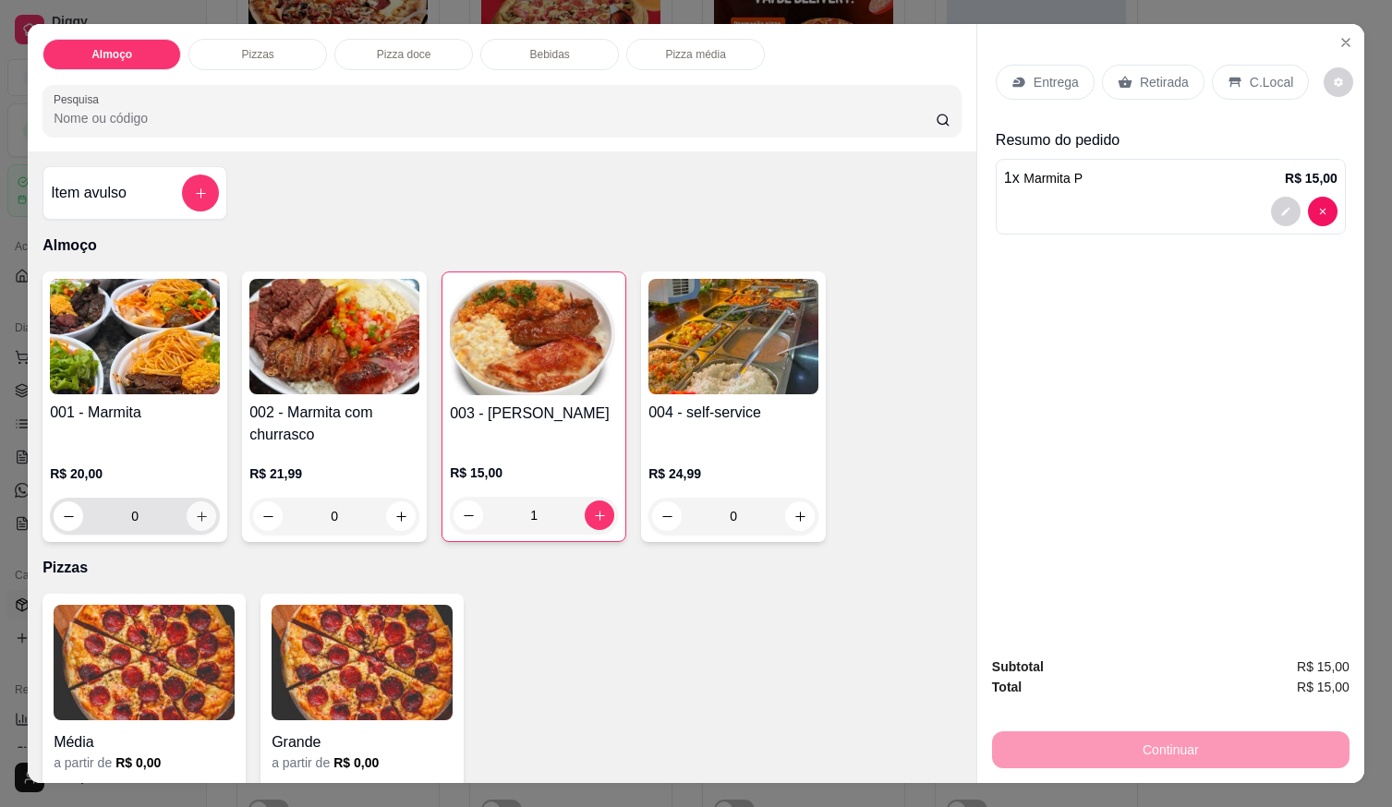
click at [188, 520] on button "increase-product-quantity" at bounding box center [202, 516] width 30 height 30
type input "1"
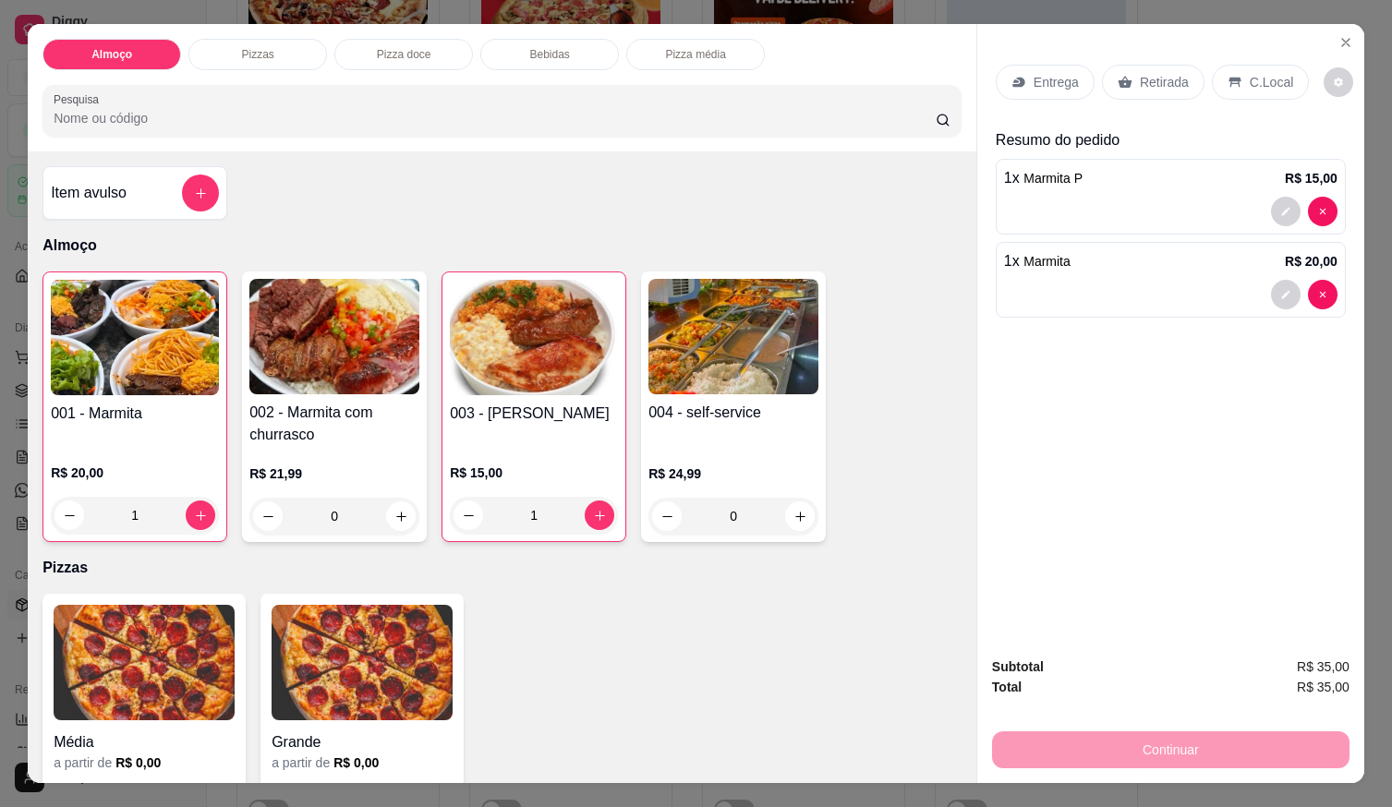
click at [1058, 65] on div "Entrega" at bounding box center [1044, 82] width 99 height 35
click at [1022, 79] on div "Entrega" at bounding box center [1044, 82] width 99 height 35
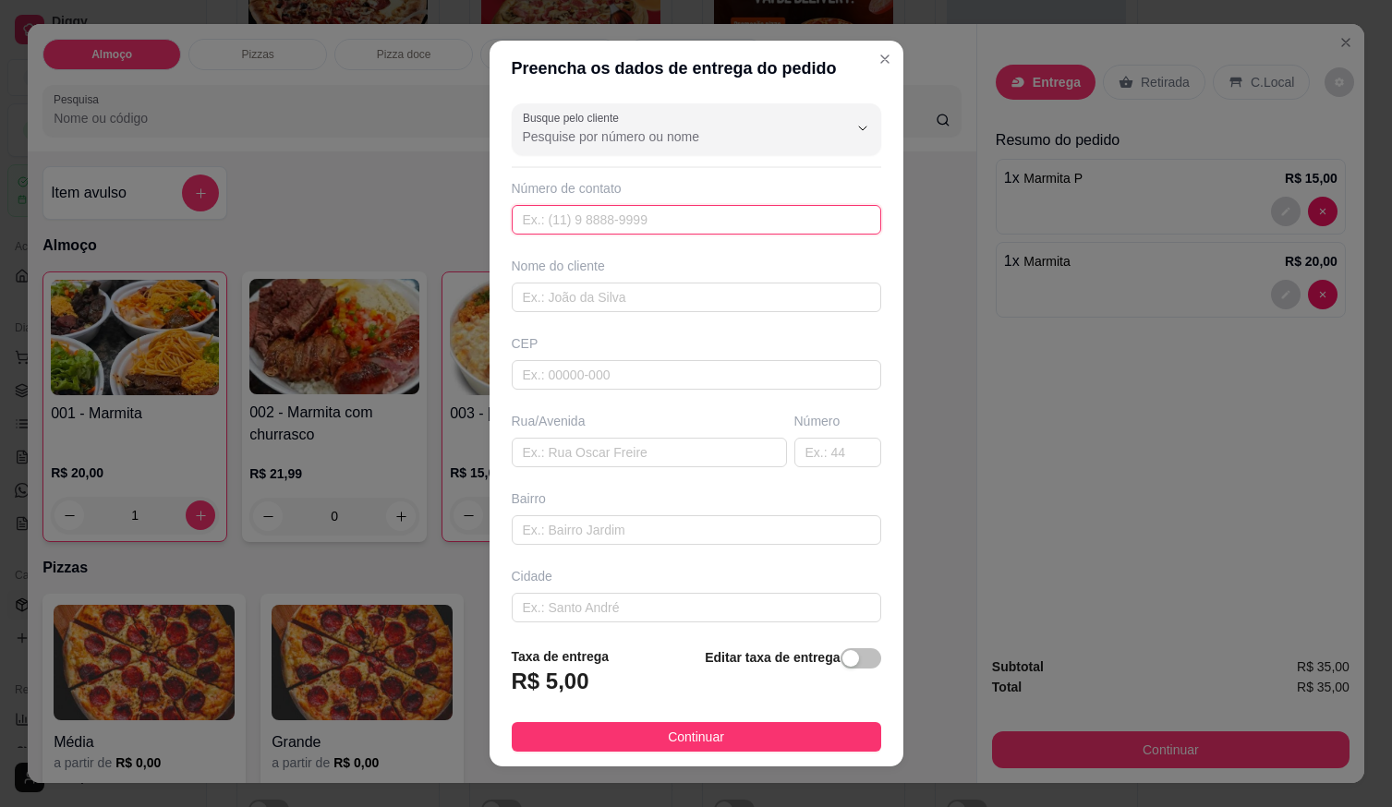
click at [824, 213] on input "text" at bounding box center [696, 220] width 369 height 30
type input "[PHONE_NUMBER]"
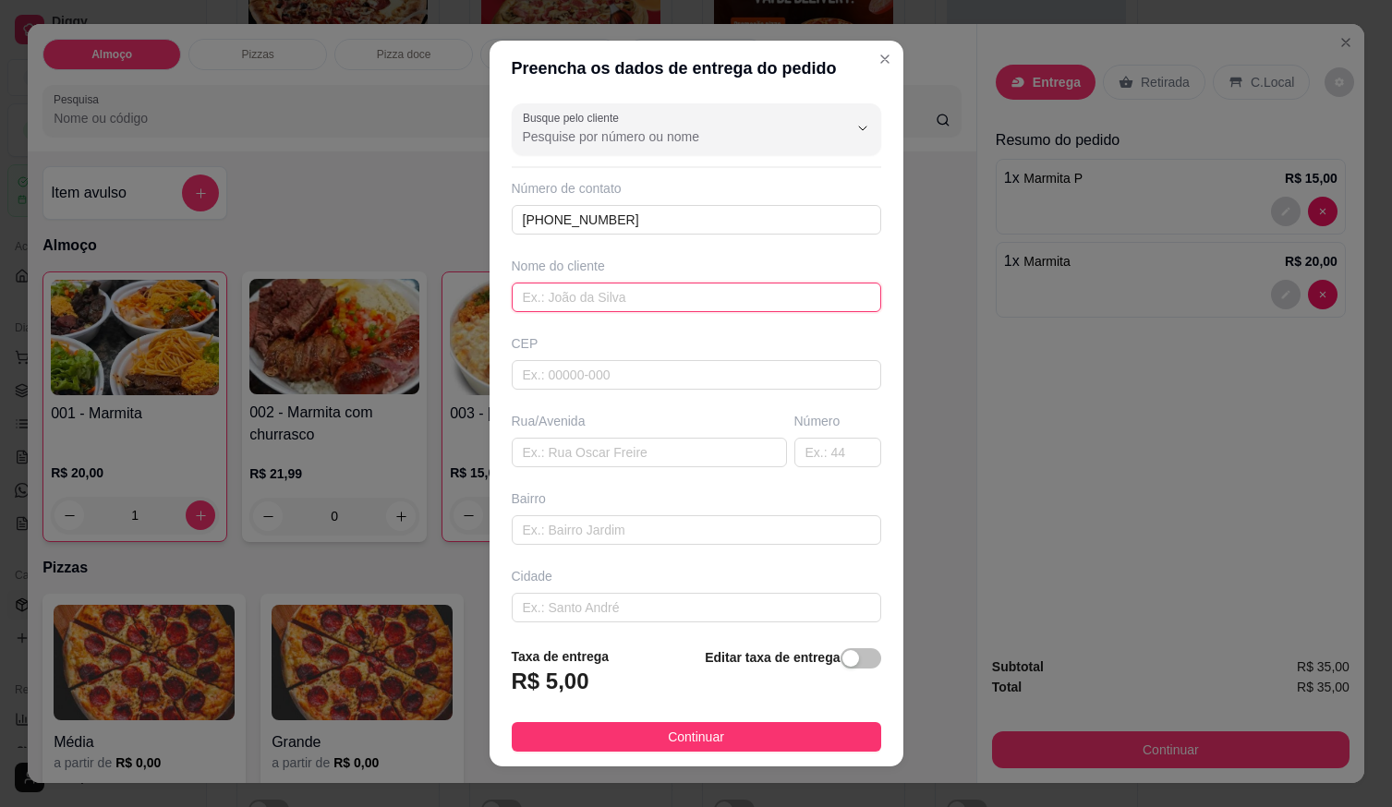
click at [825, 299] on input "text" at bounding box center [696, 298] width 369 height 30
type input "d"
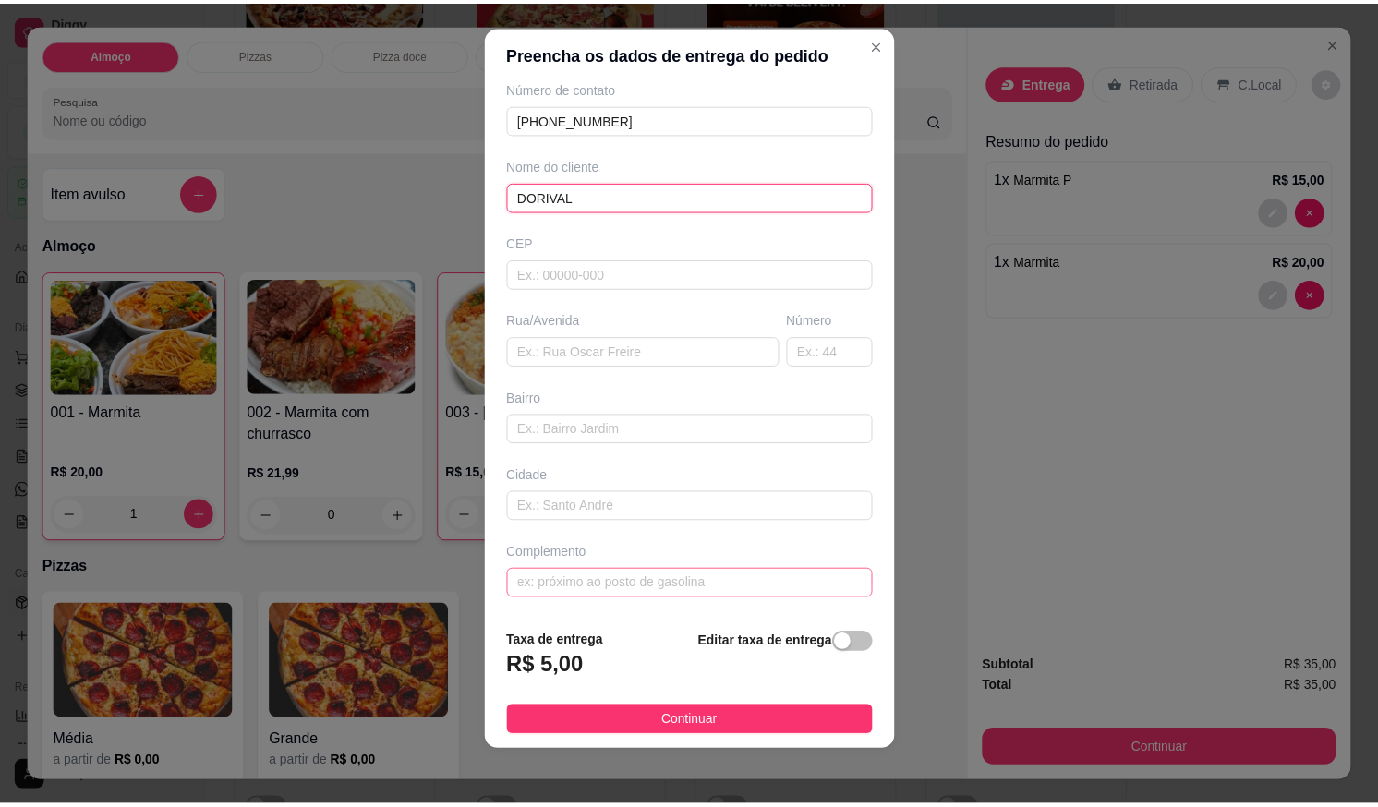
scroll to position [18, 0]
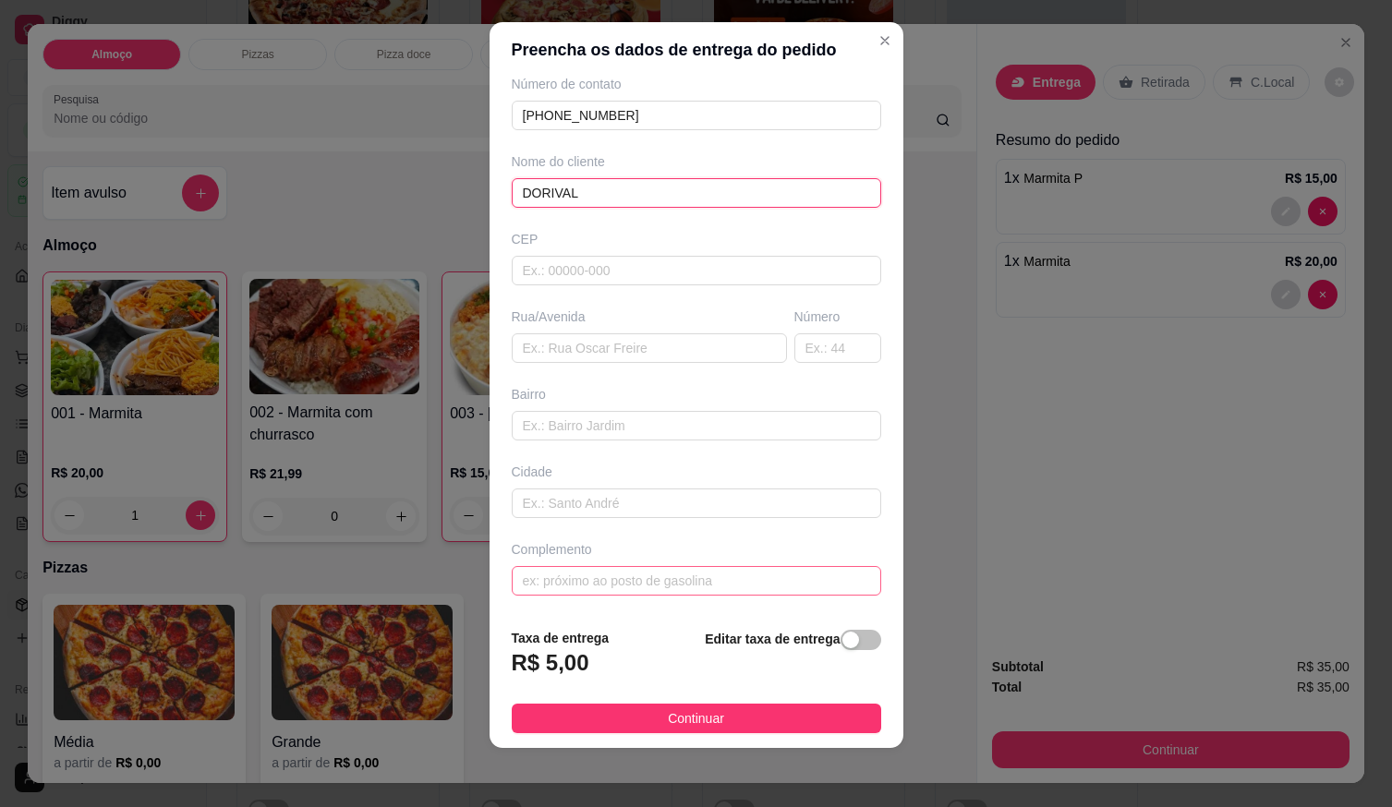
type input "DORIVAL"
click at [636, 594] on input "text" at bounding box center [696, 581] width 369 height 30
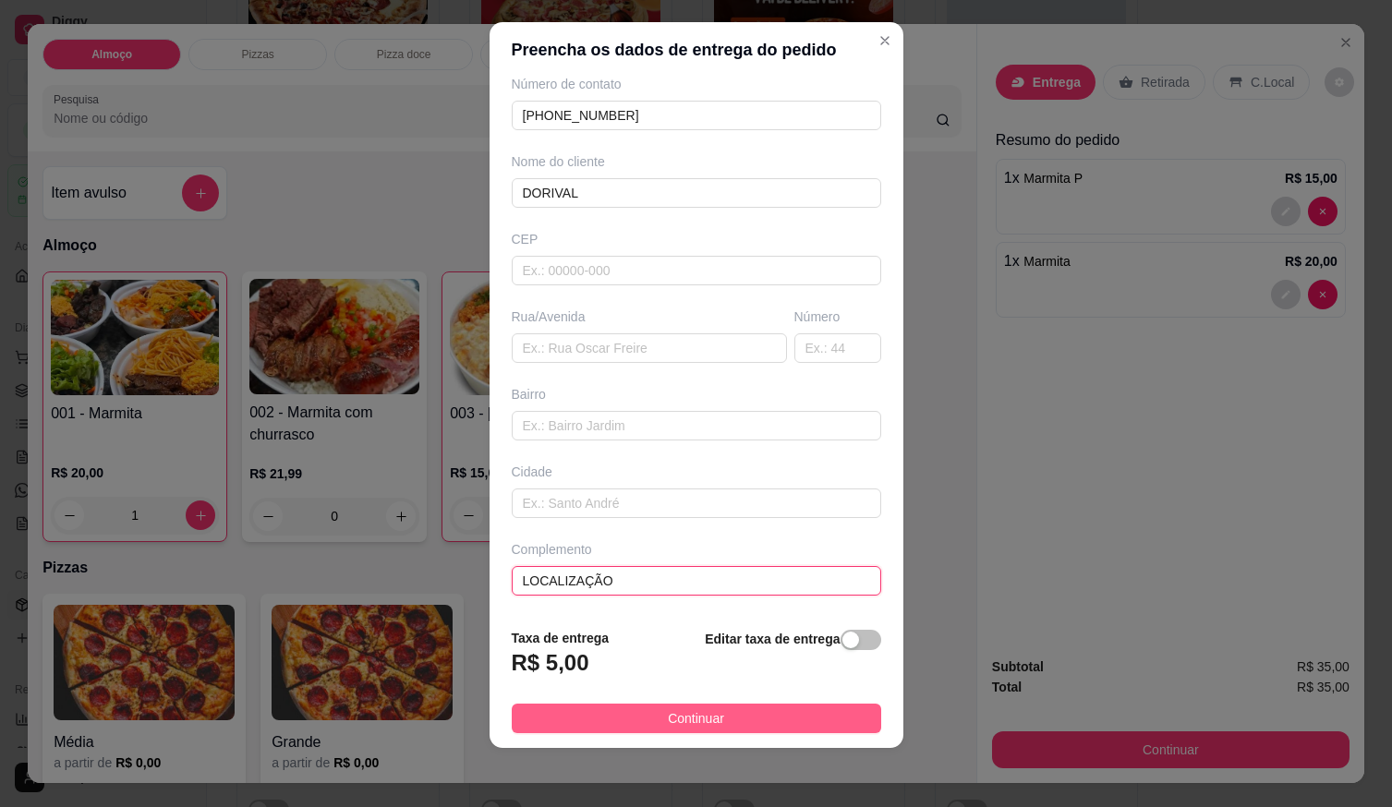
type input "LOCALIZAÇÃO"
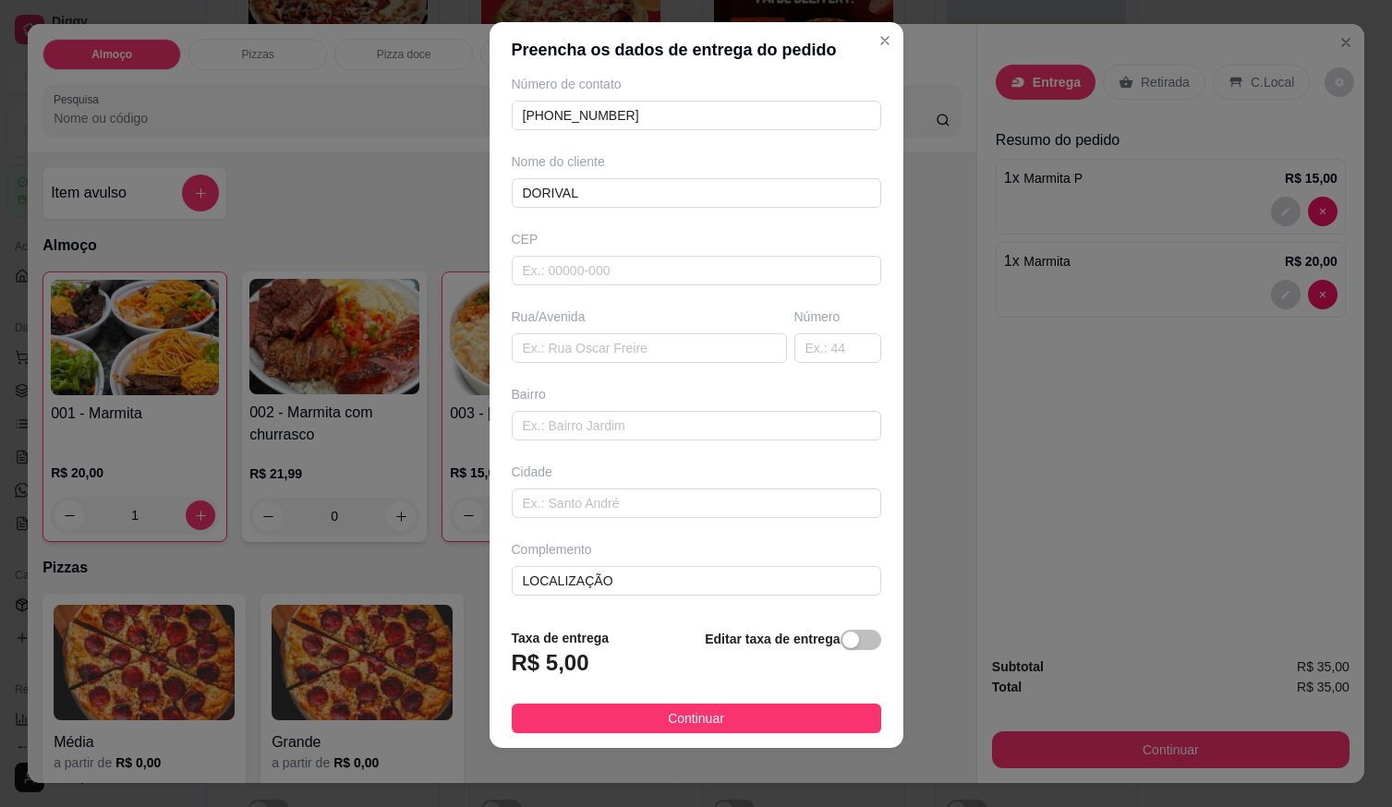
click at [713, 722] on button "Continuar" at bounding box center [696, 719] width 369 height 30
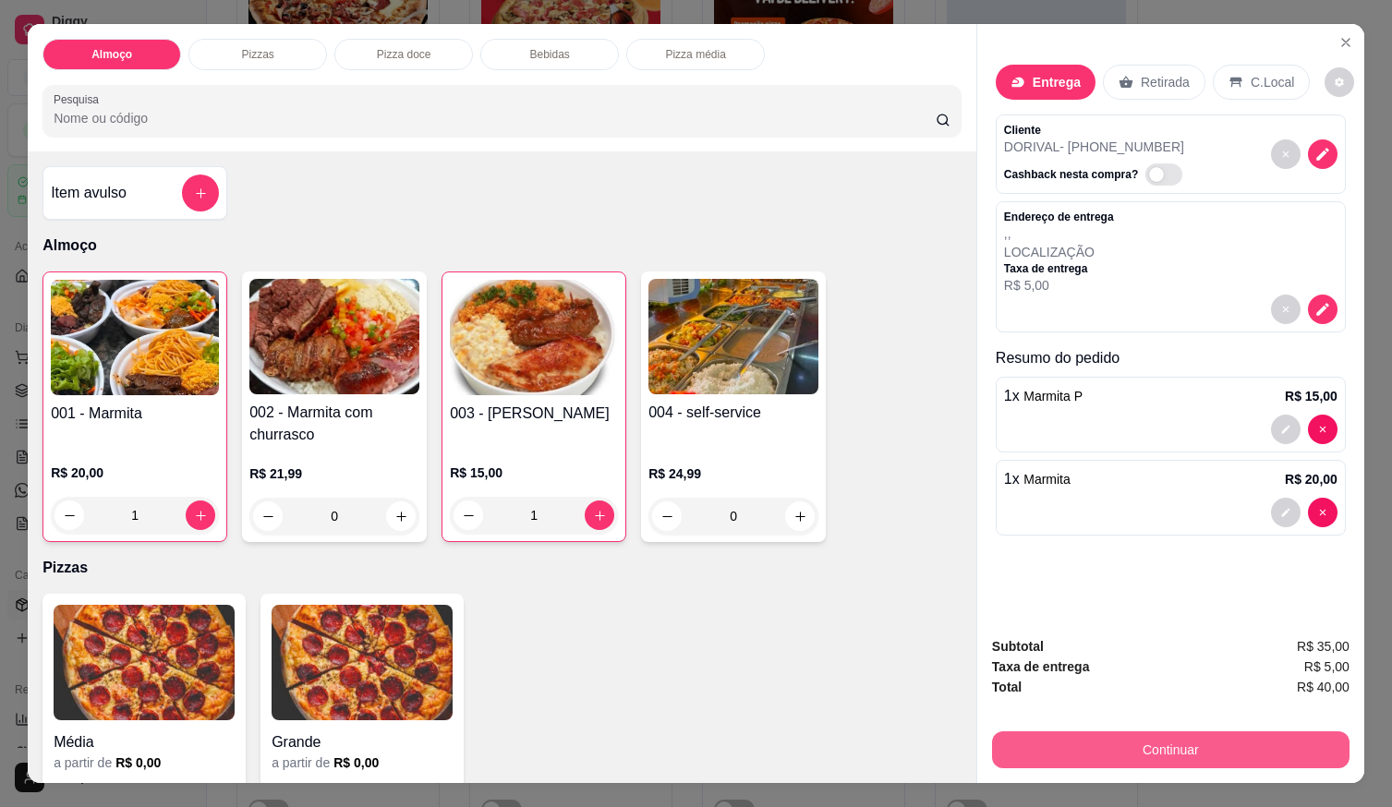
click at [1051, 738] on button "Continuar" at bounding box center [1170, 749] width 357 height 37
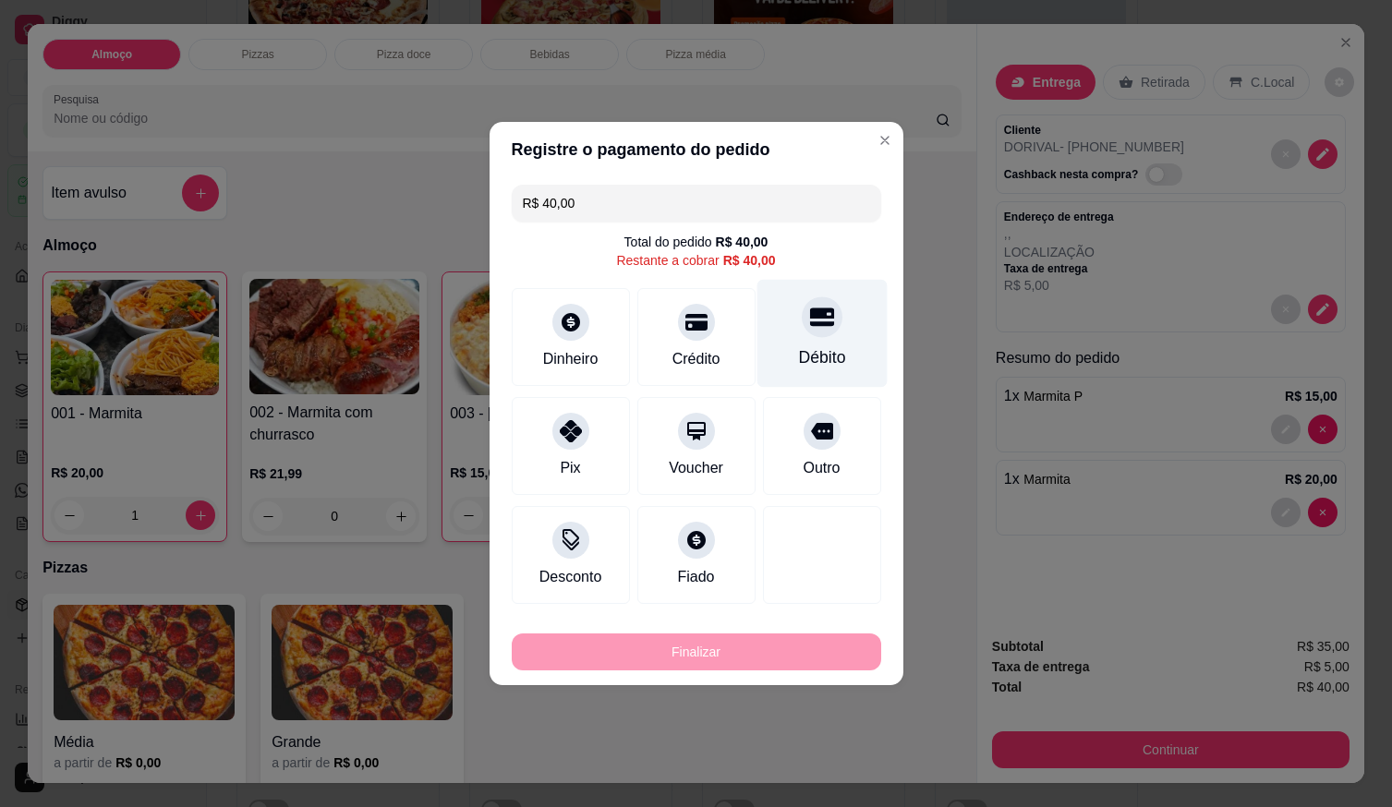
click at [823, 346] on div "Débito" at bounding box center [821, 357] width 47 height 24
type input "R$ 0,00"
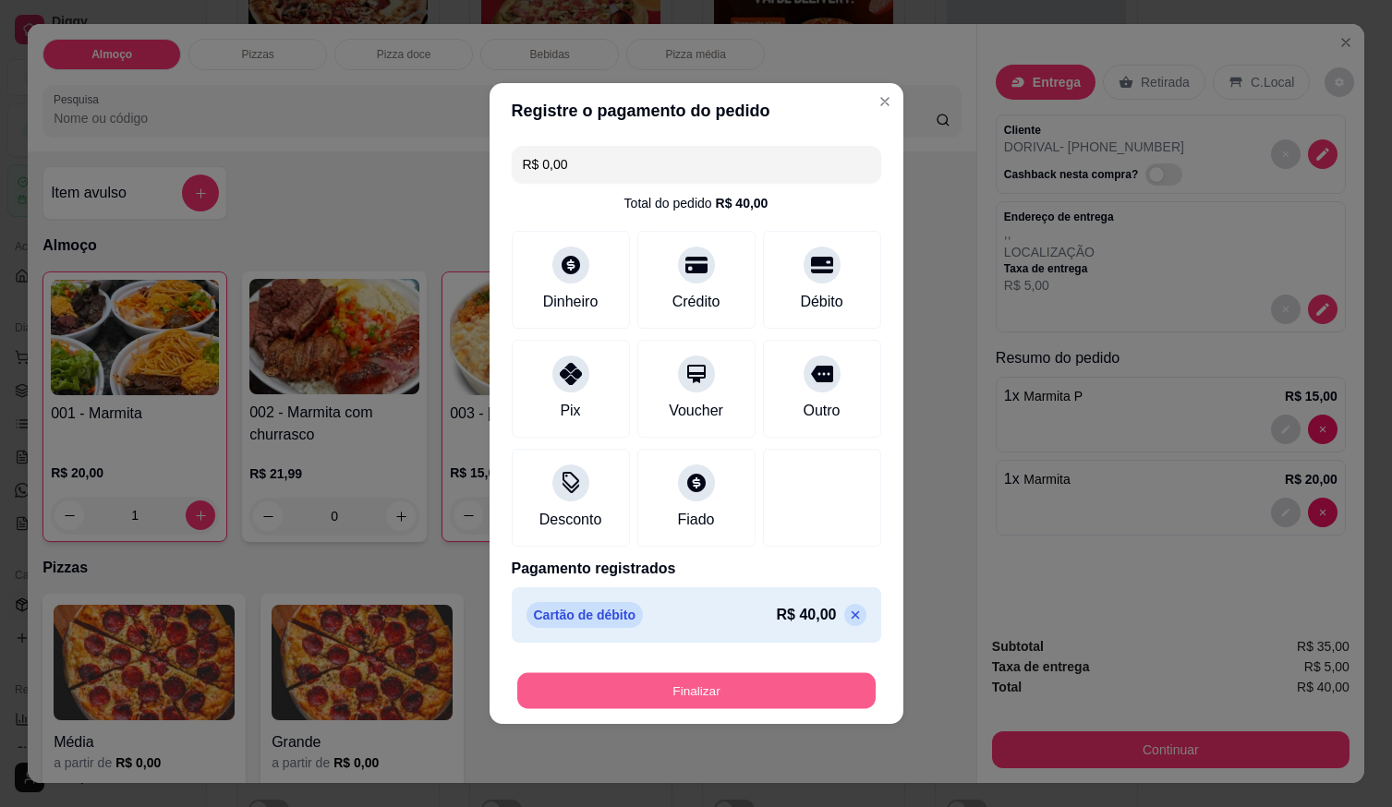
click at [799, 689] on button "Finalizar" at bounding box center [696, 691] width 358 height 36
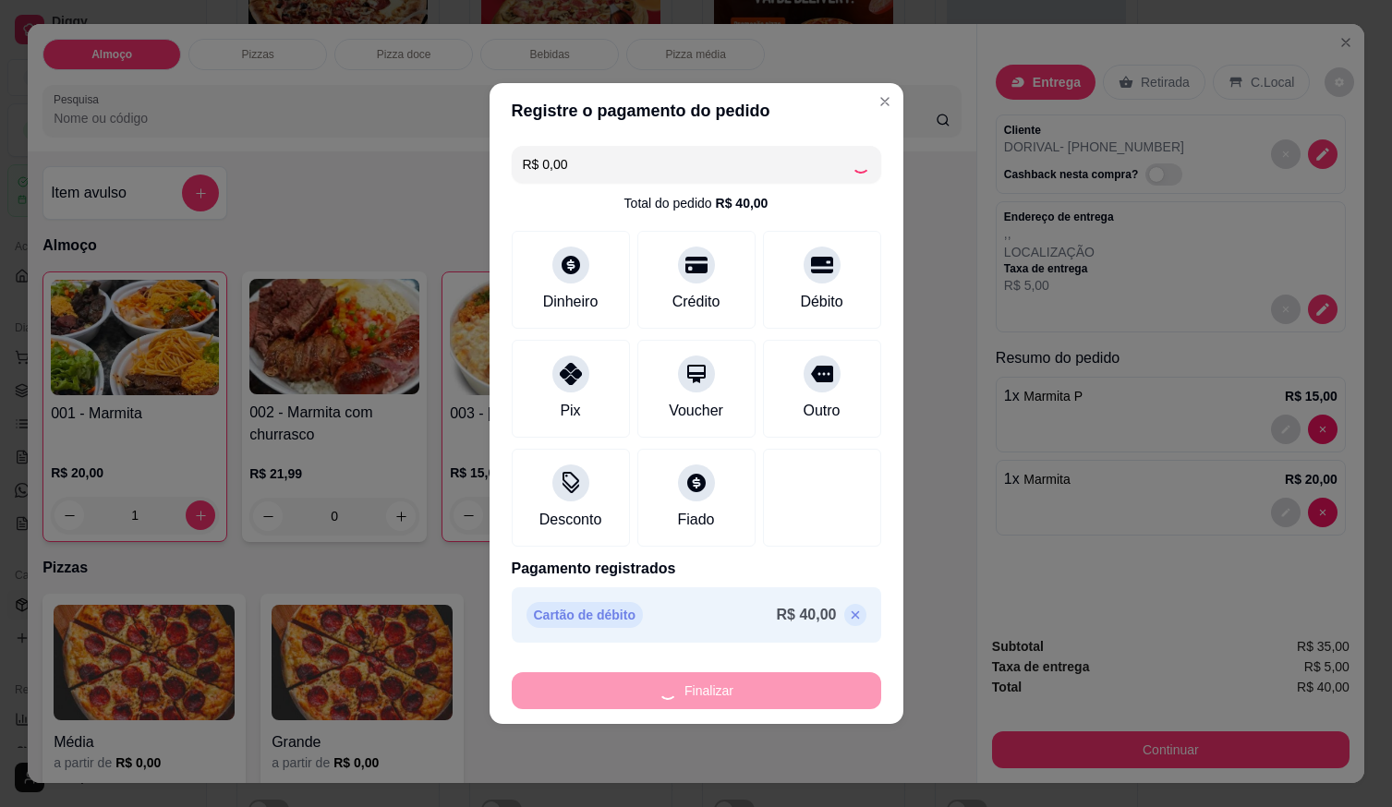
type input "0"
type input "-R$ 40,00"
